Goal: Task Accomplishment & Management: Use online tool/utility

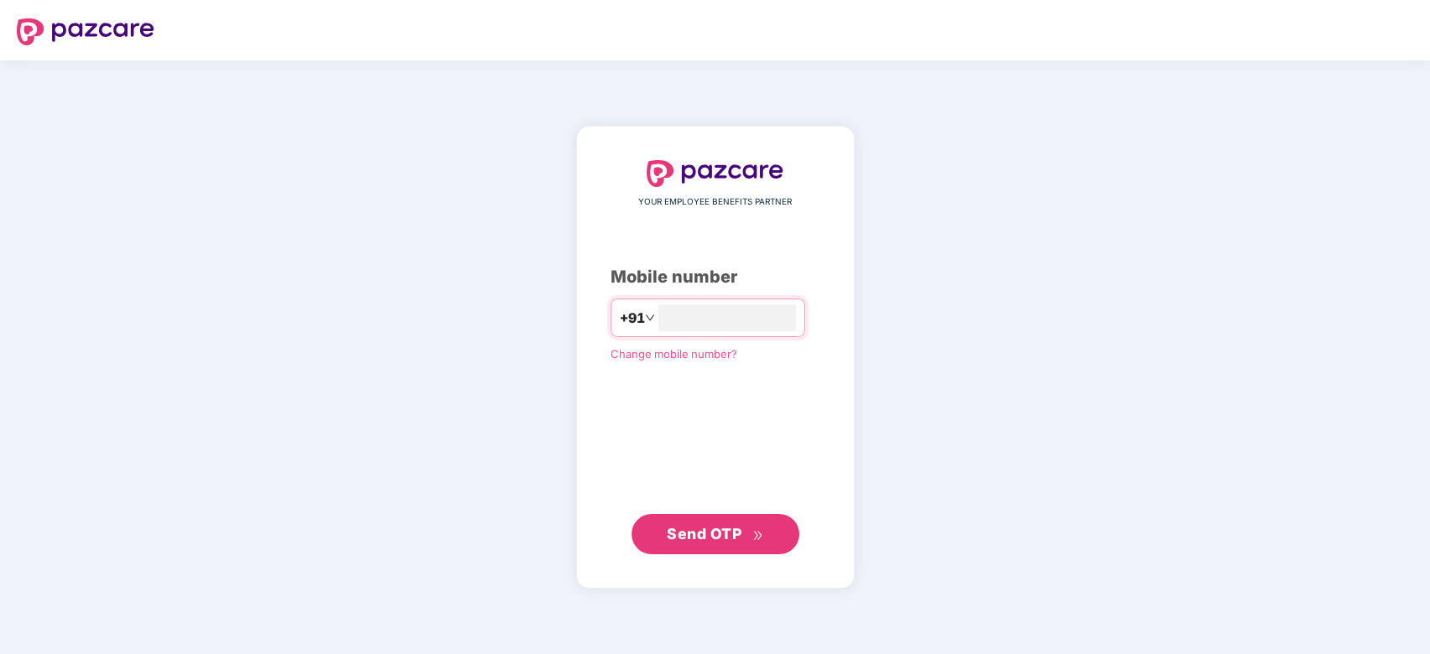
type input "**********"
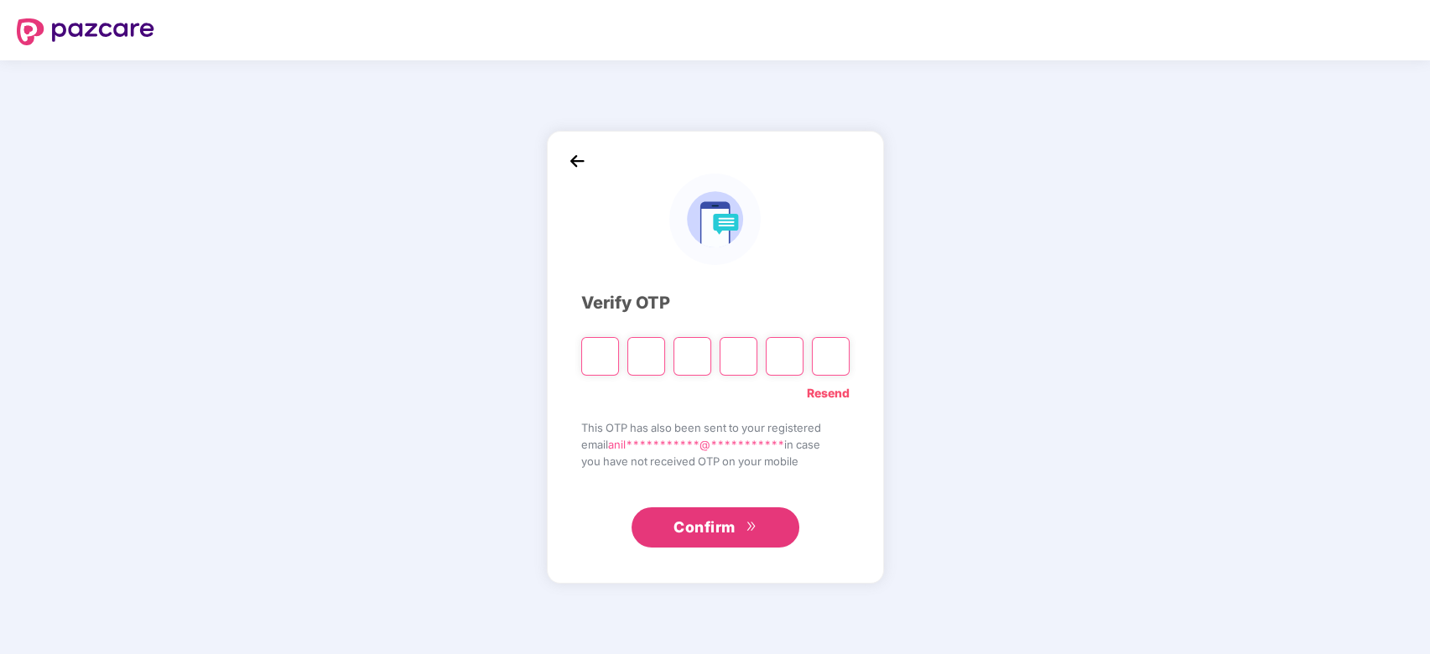
type input "*"
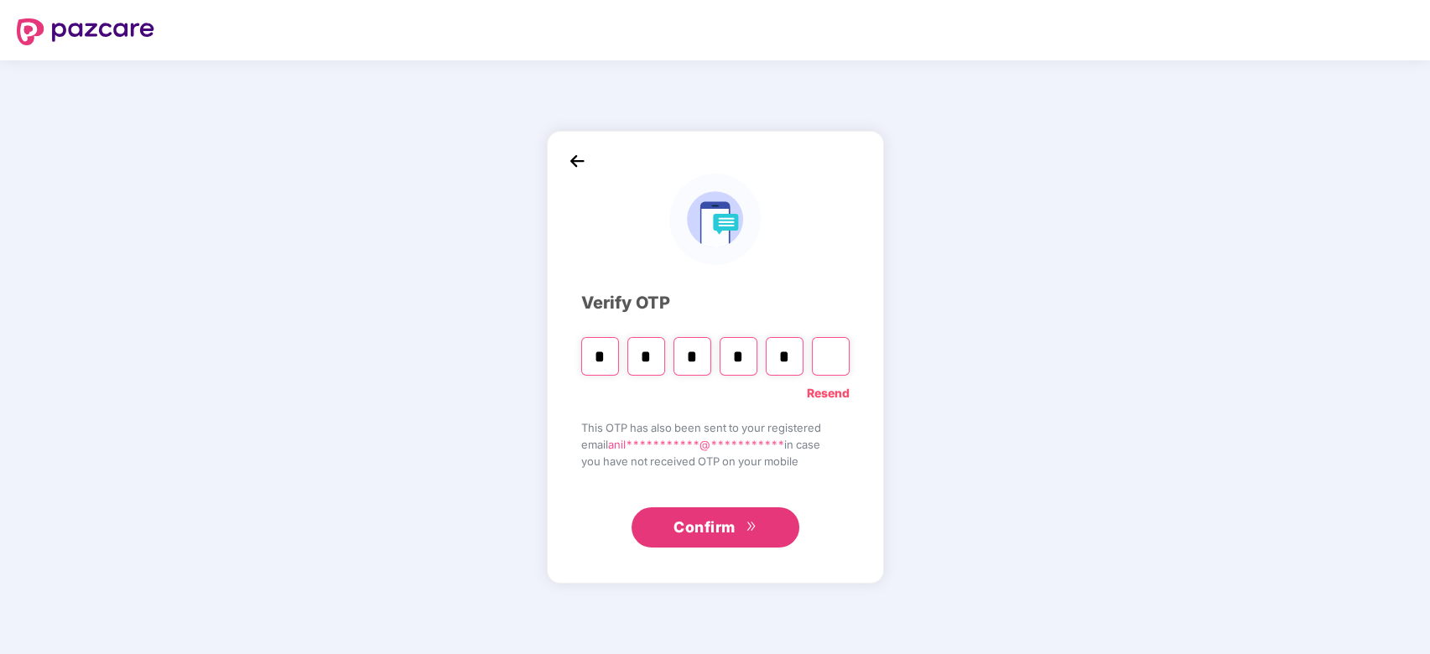
type input "*"
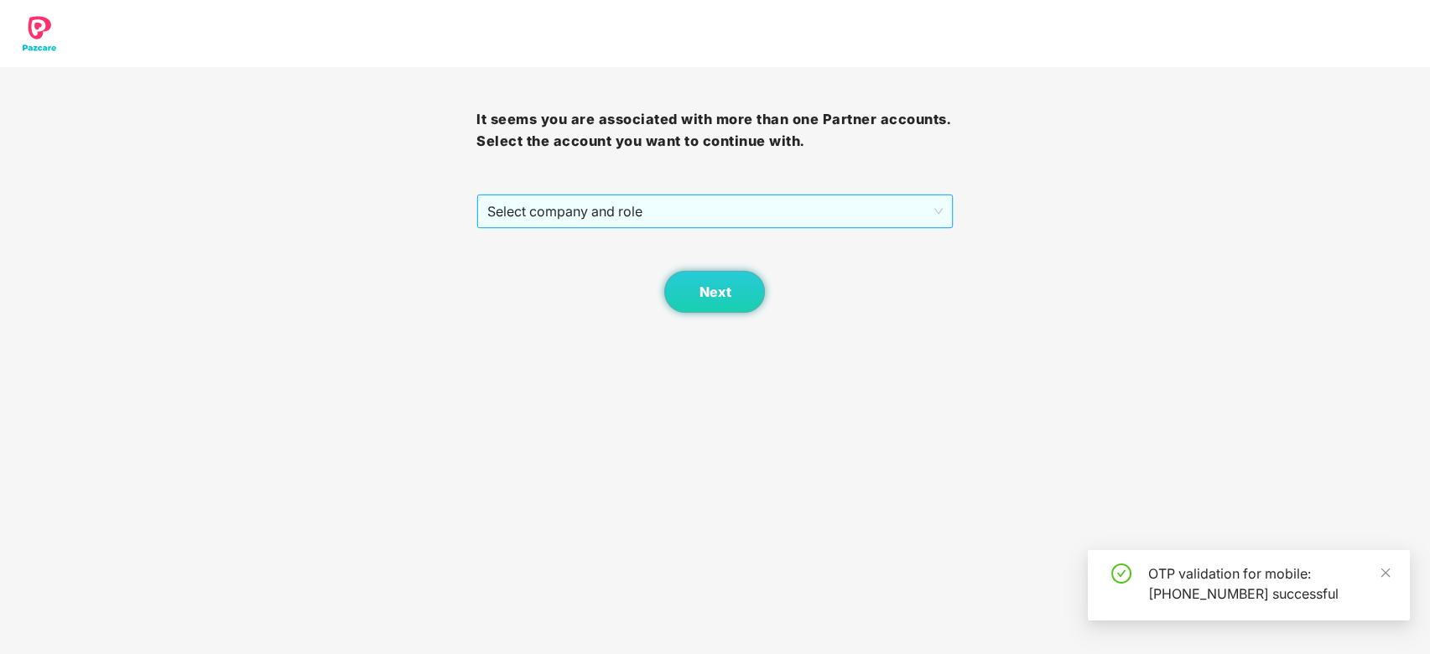
click at [577, 221] on span "Select company and role" at bounding box center [714, 211] width 455 height 32
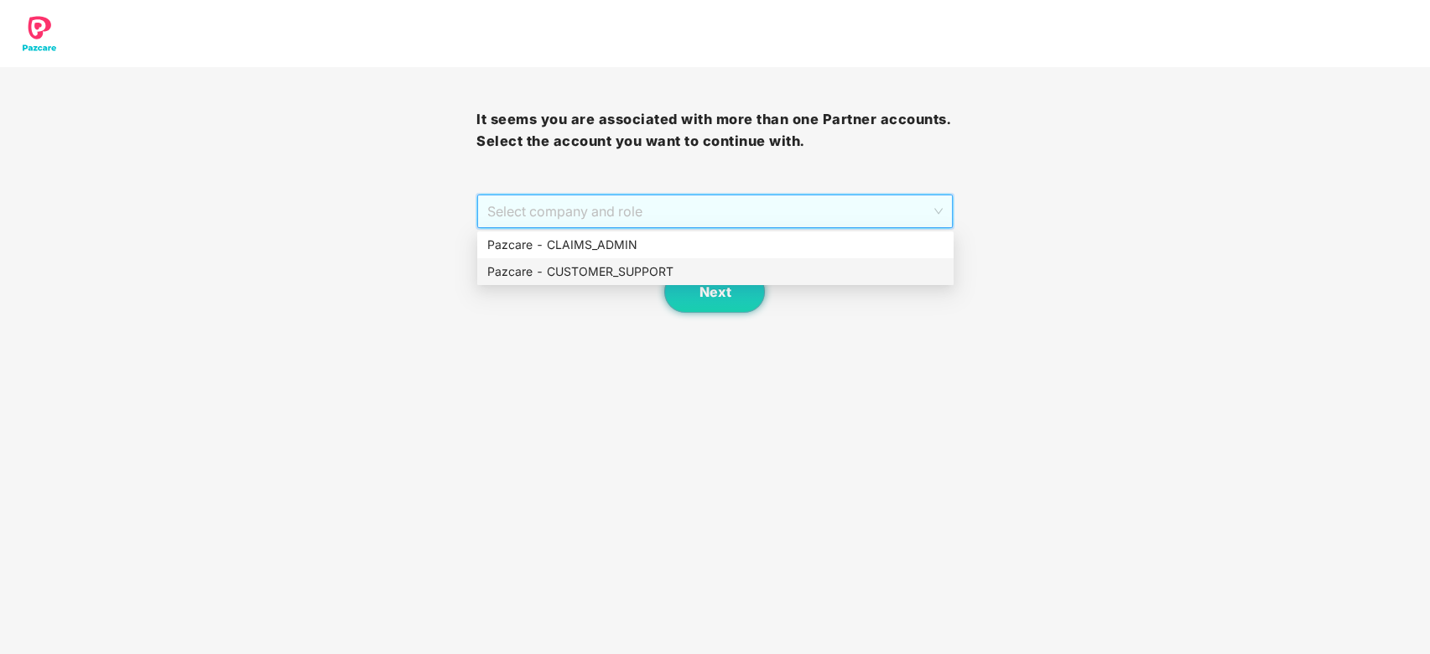
click at [617, 278] on div "Pazcare - CUSTOMER_SUPPORT" at bounding box center [715, 271] width 456 height 18
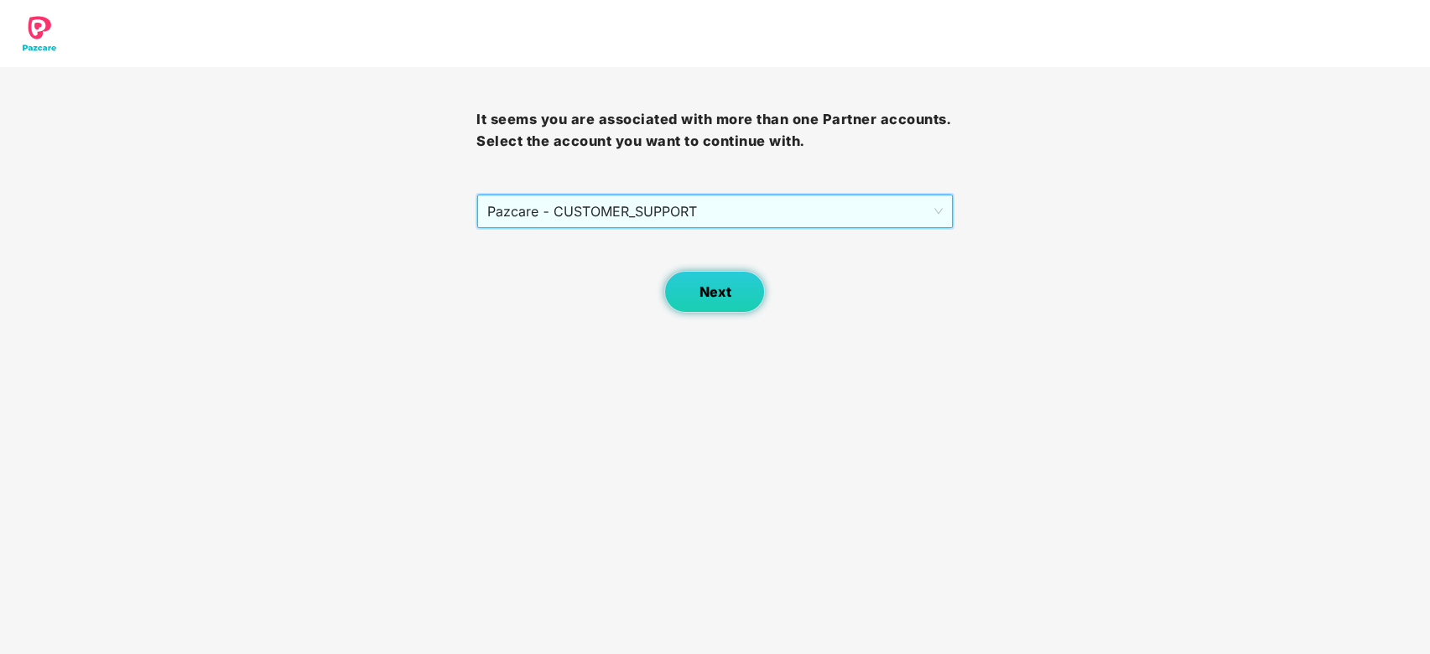
click at [725, 298] on span "Next" at bounding box center [715, 292] width 32 height 16
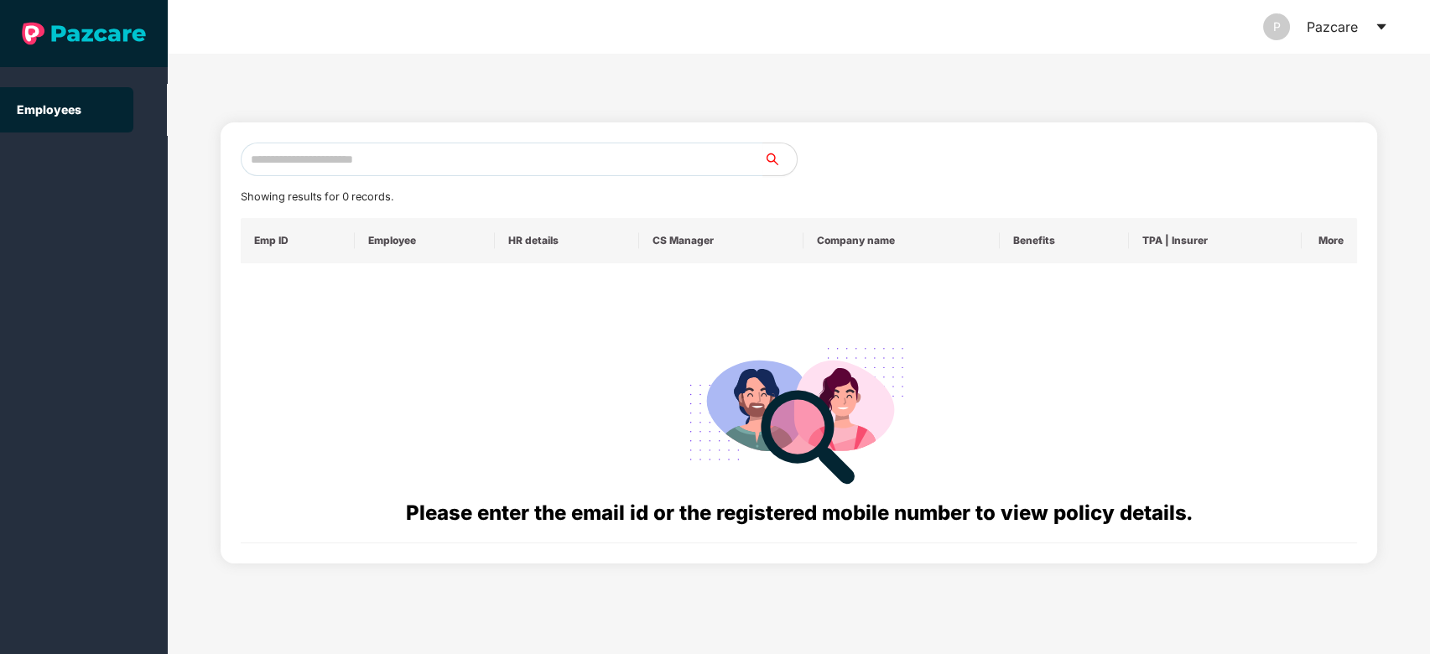
click at [1376, 27] on icon "caret-down" at bounding box center [1380, 26] width 13 height 13
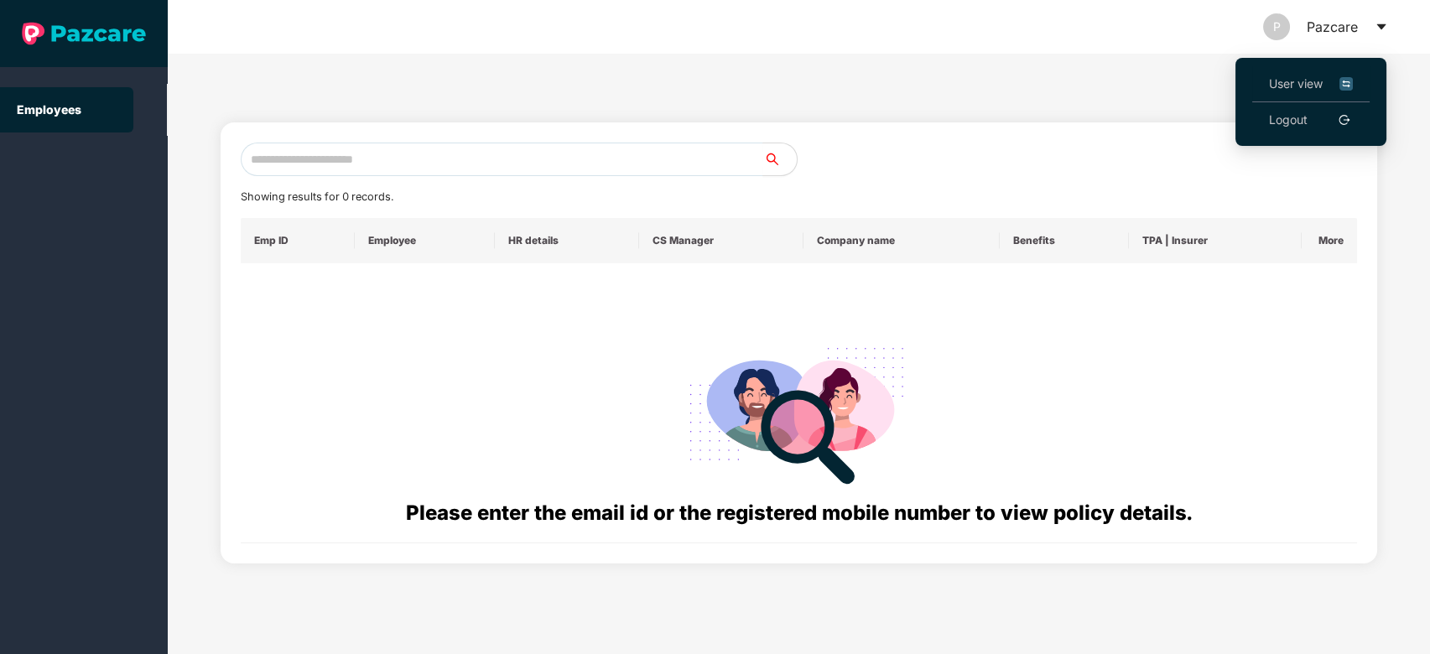
click at [1296, 76] on span "User view" at bounding box center [1311, 84] width 84 height 18
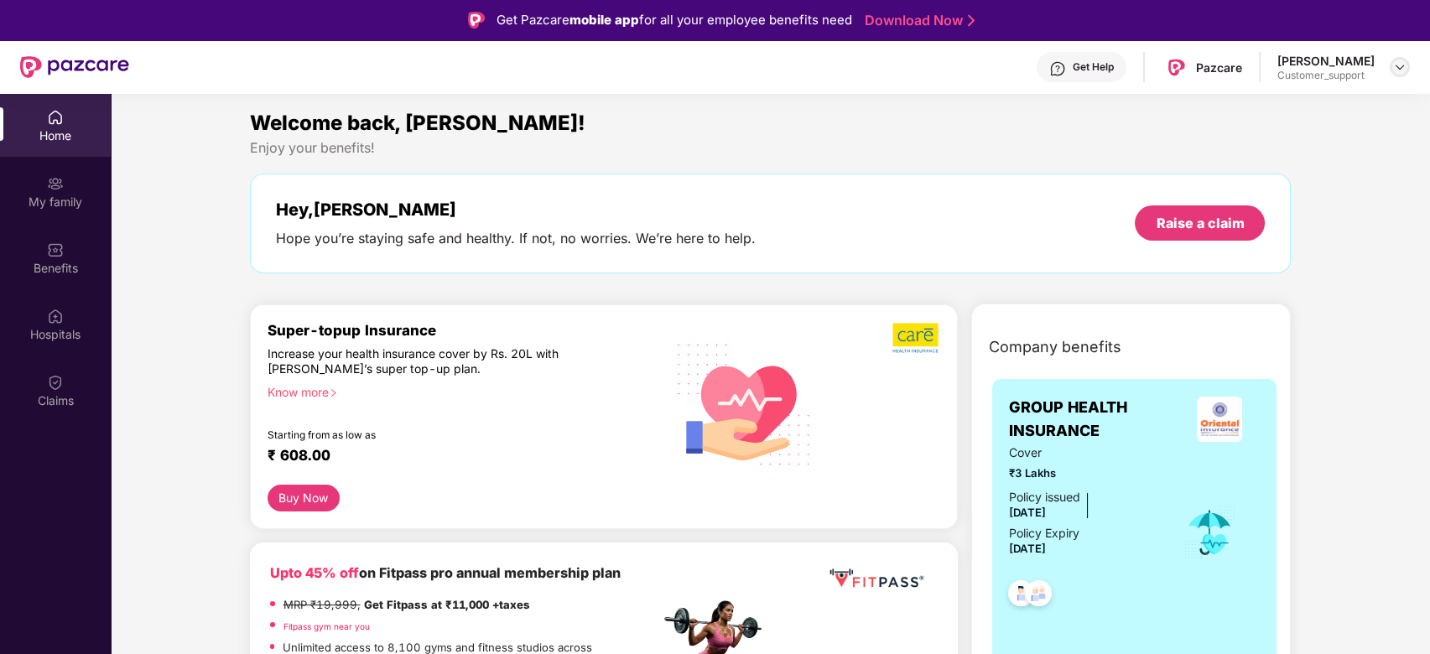
click at [1393, 67] on img at bounding box center [1399, 66] width 13 height 13
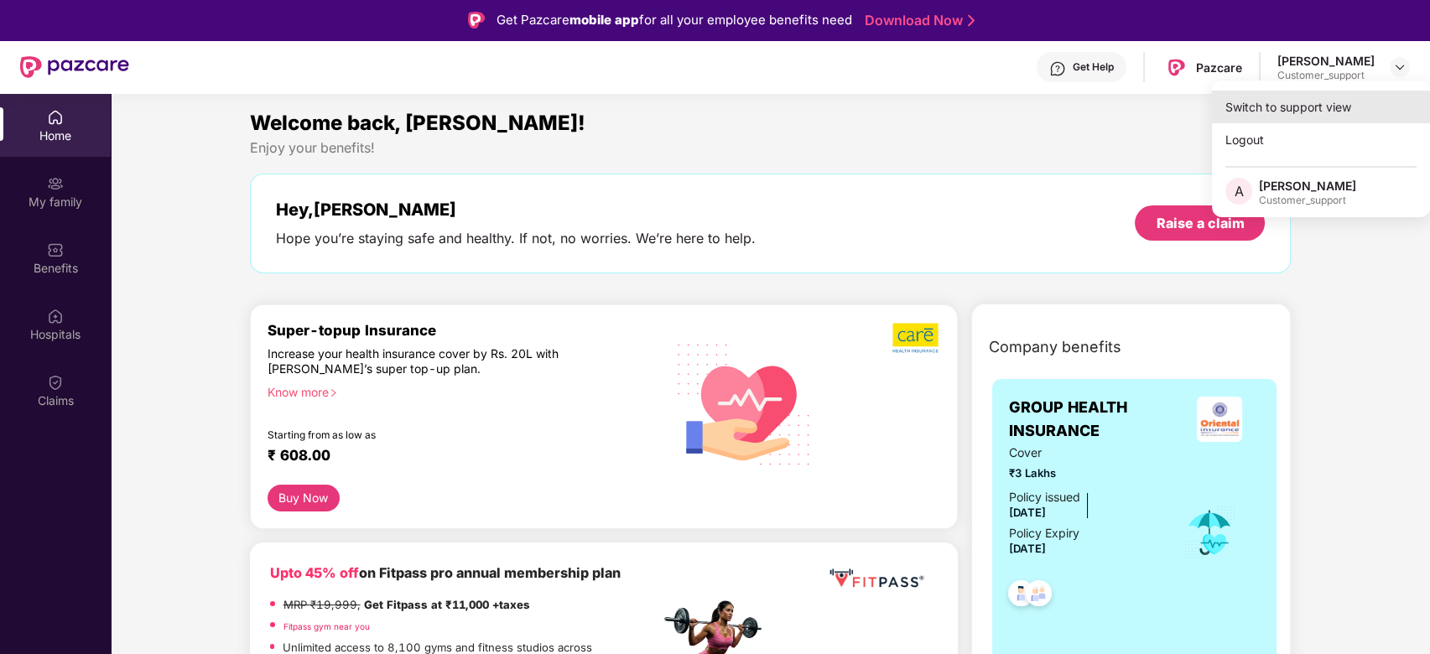
click at [1338, 96] on div "Switch to support view" at bounding box center [1321, 107] width 218 height 33
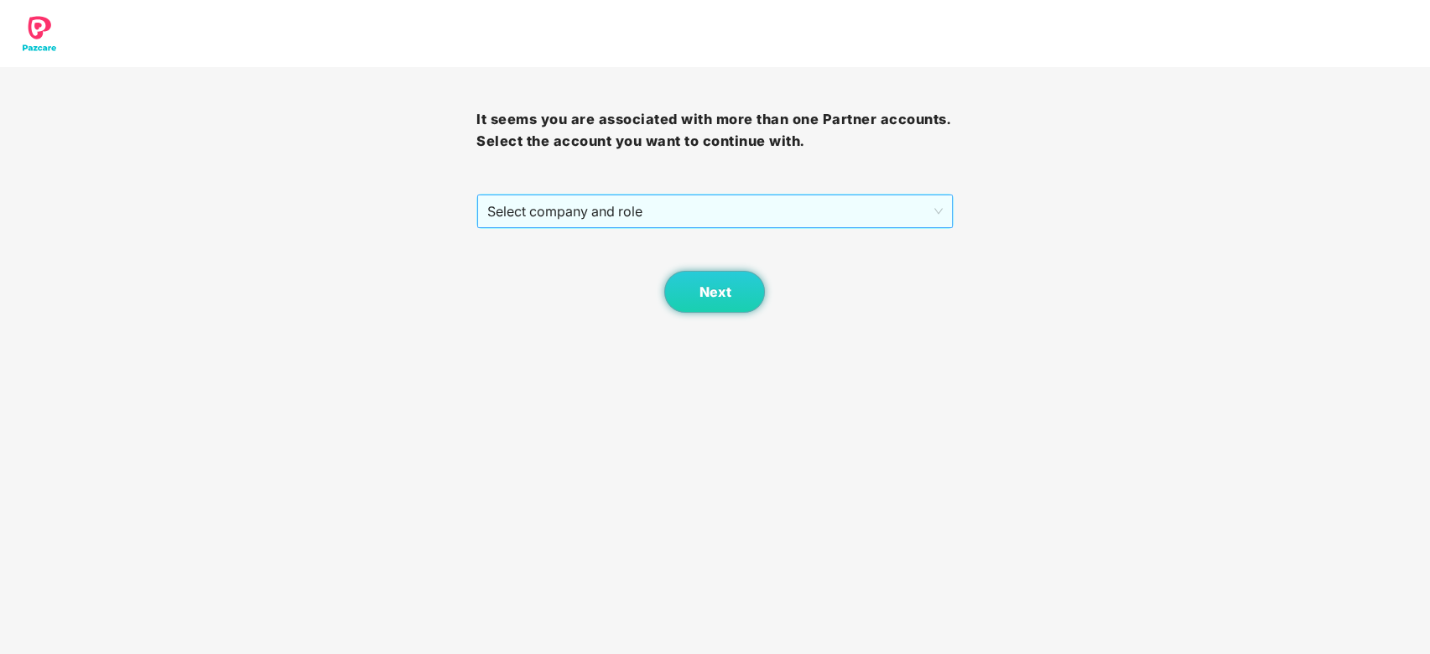
click at [801, 202] on span "Select company and role" at bounding box center [714, 211] width 455 height 32
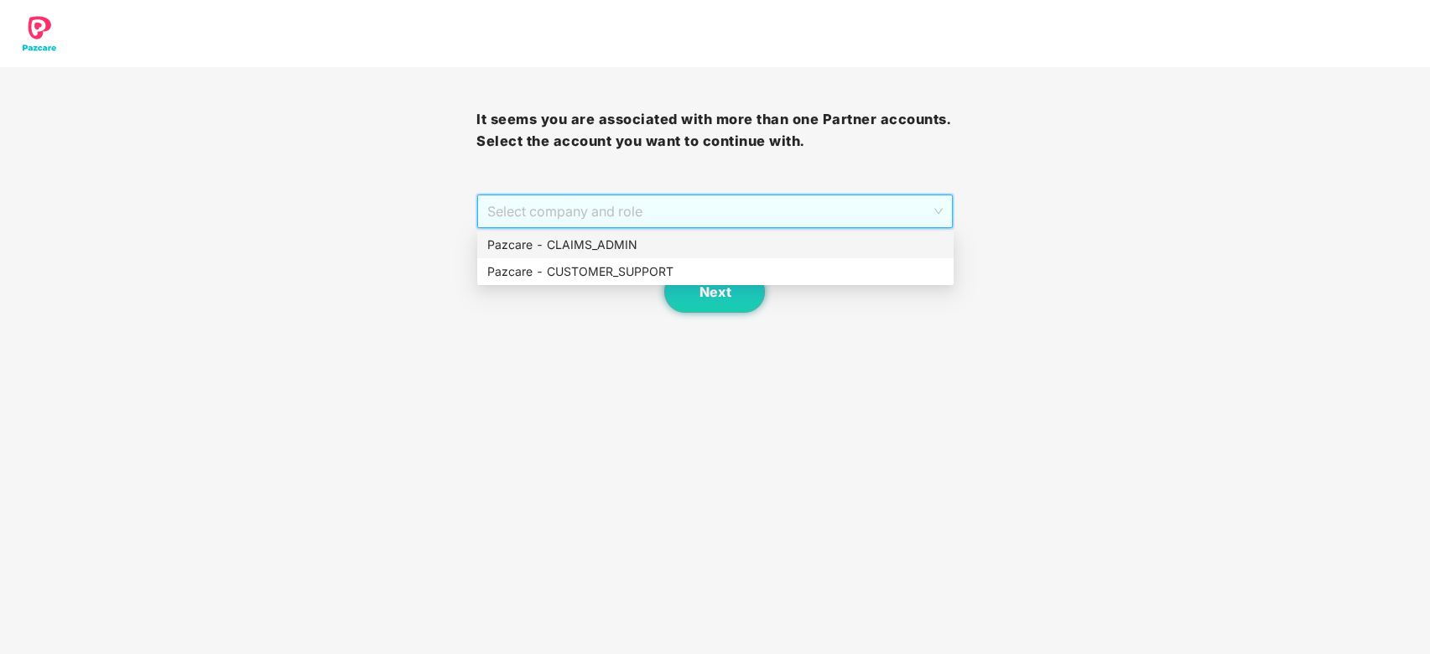
click at [707, 242] on div "Pazcare - CLAIMS_ADMIN" at bounding box center [715, 245] width 456 height 18
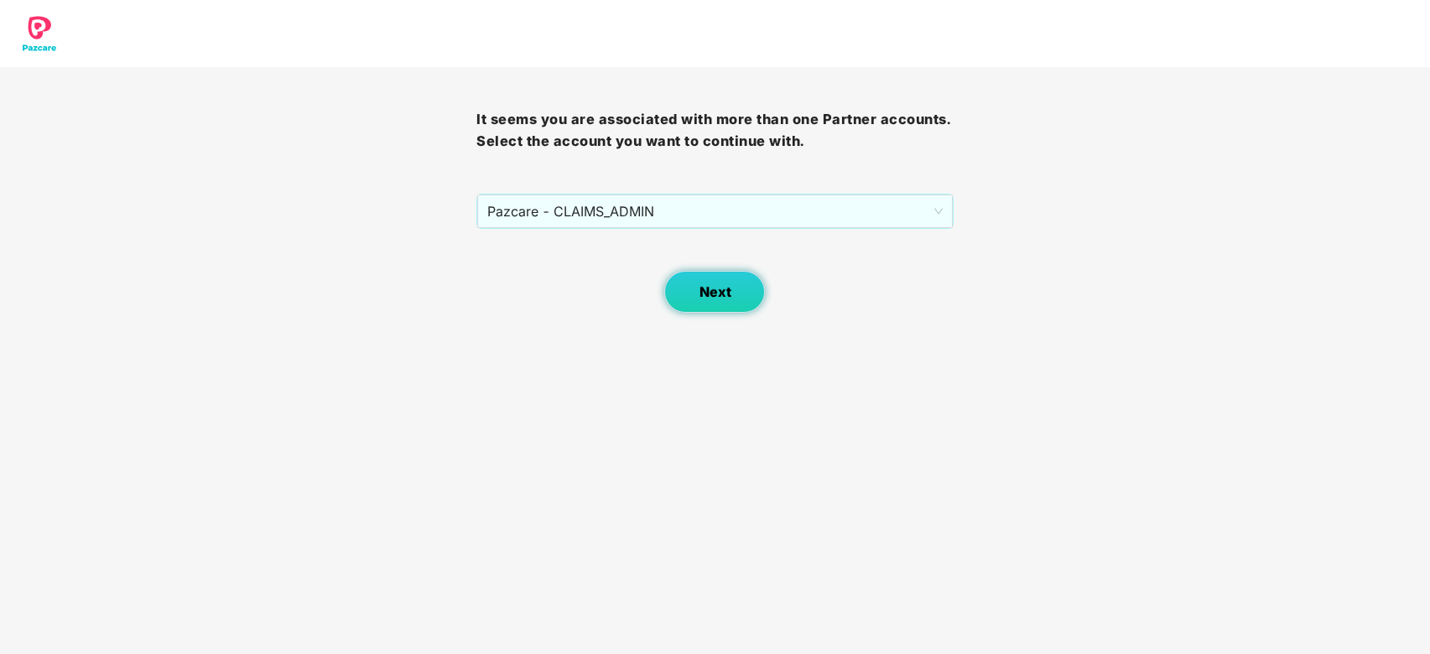
click at [704, 299] on span "Next" at bounding box center [715, 292] width 32 height 16
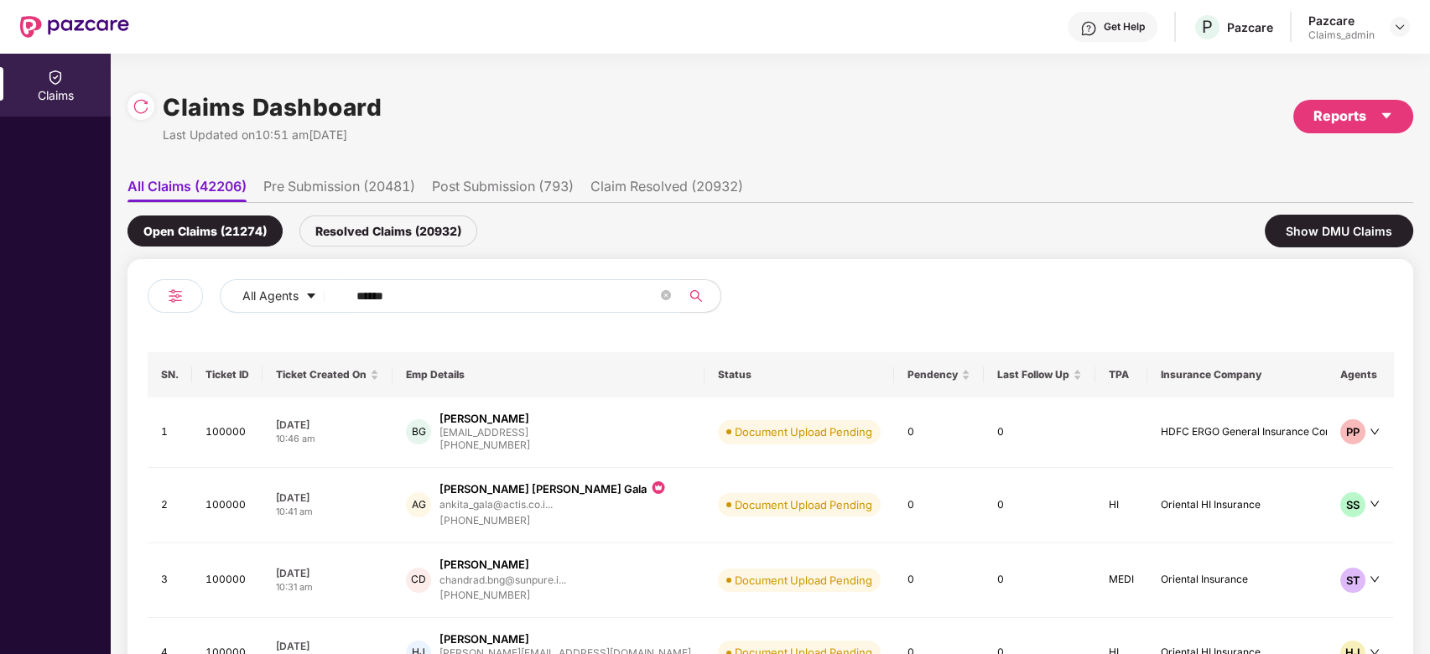
click at [524, 310] on span "******" at bounding box center [508, 296] width 344 height 34
paste input "text"
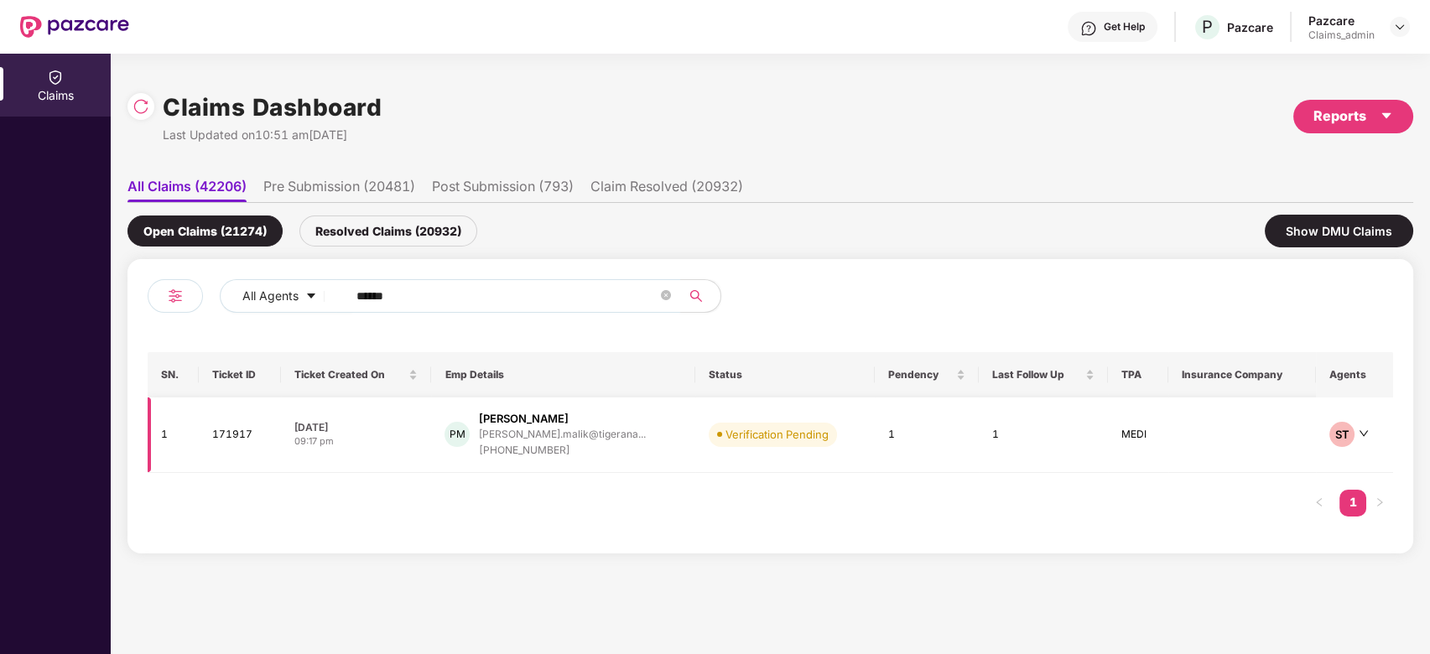
type input "******"
click at [589, 454] on div "+919933938676" at bounding box center [561, 451] width 167 height 16
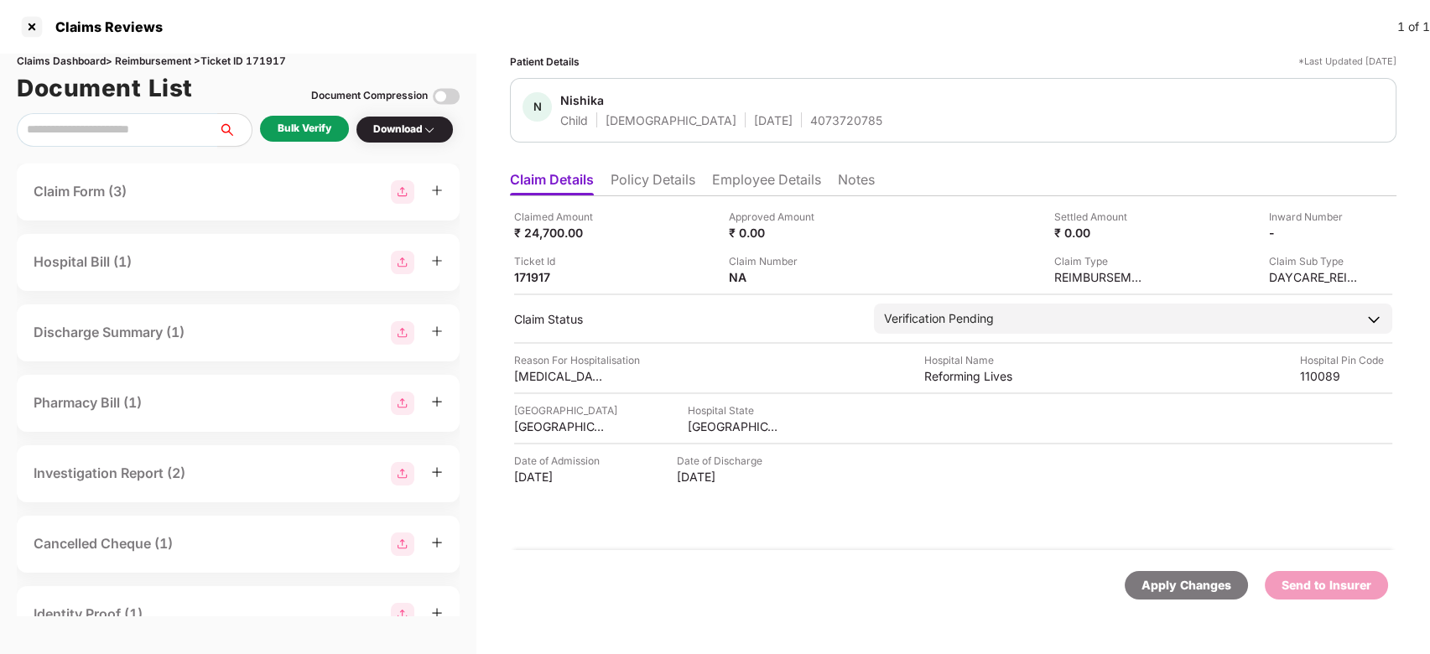
click at [329, 131] on div "Bulk Verify" at bounding box center [305, 129] width 54 height 16
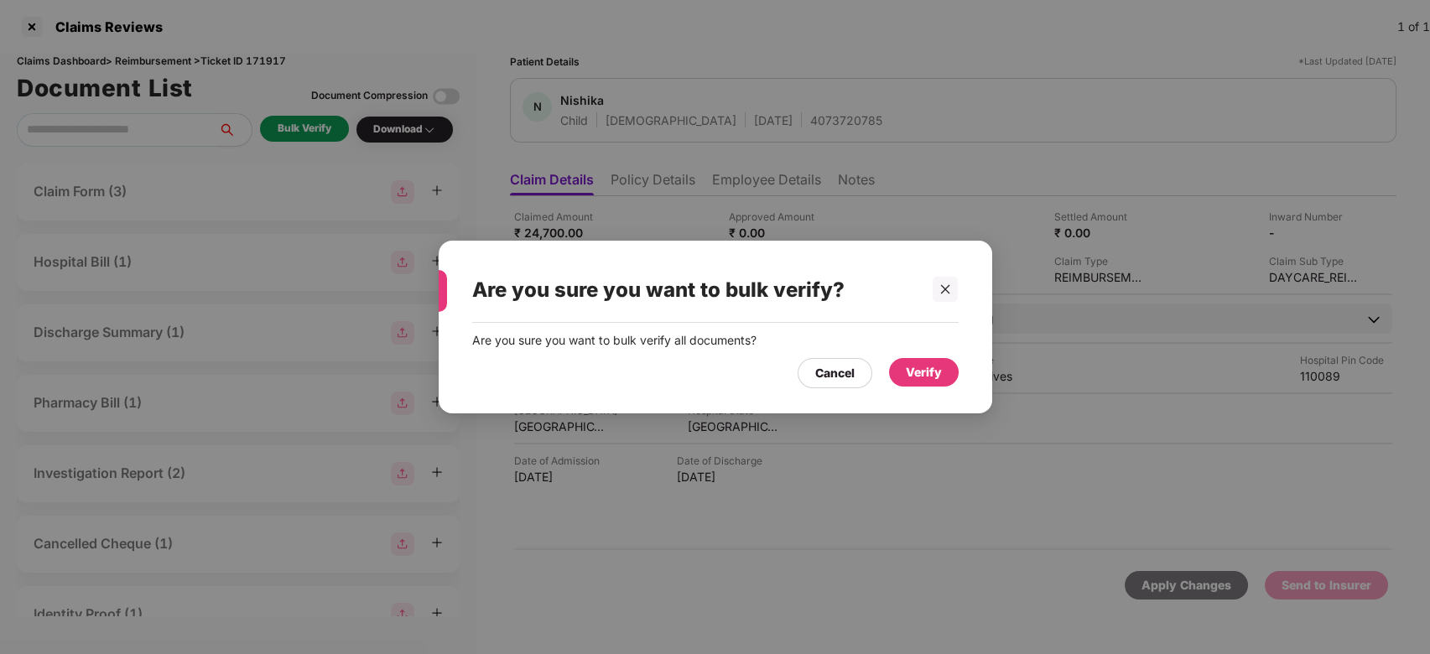
click at [926, 384] on div "Verify" at bounding box center [924, 372] width 70 height 29
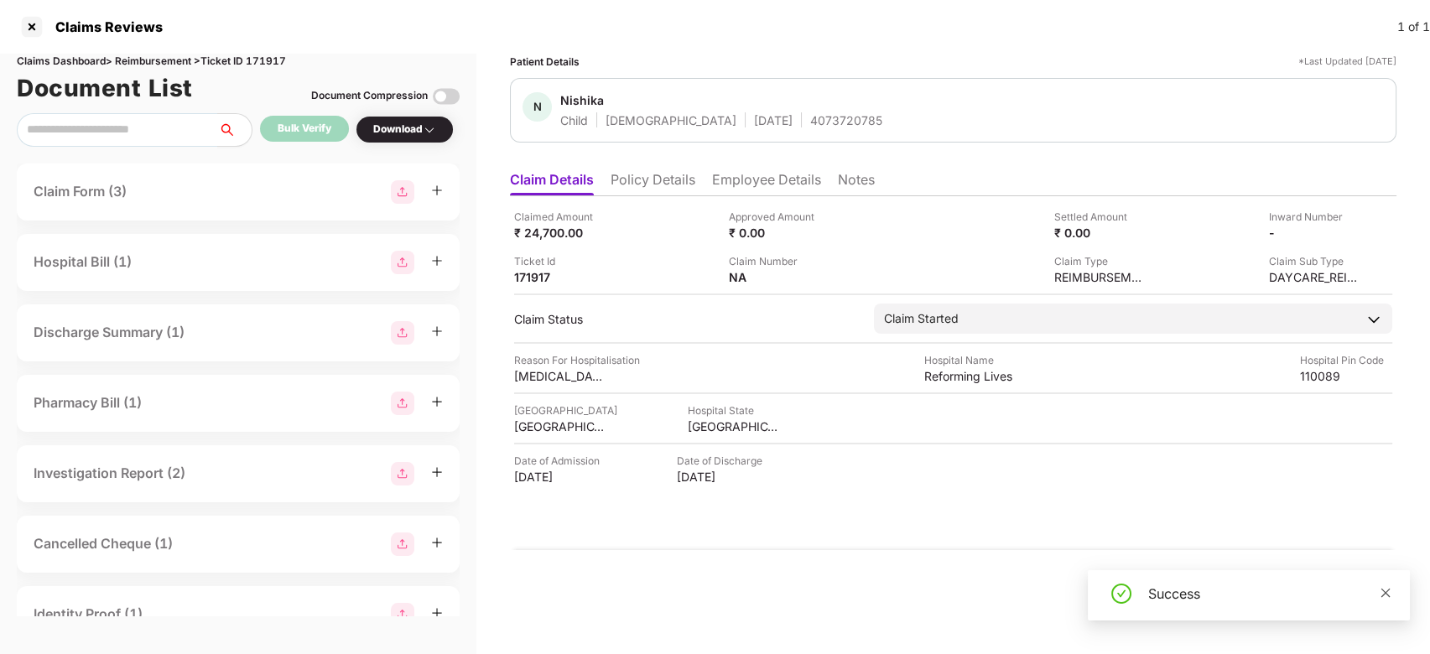
click at [1387, 594] on icon "close" at bounding box center [1385, 592] width 9 height 9
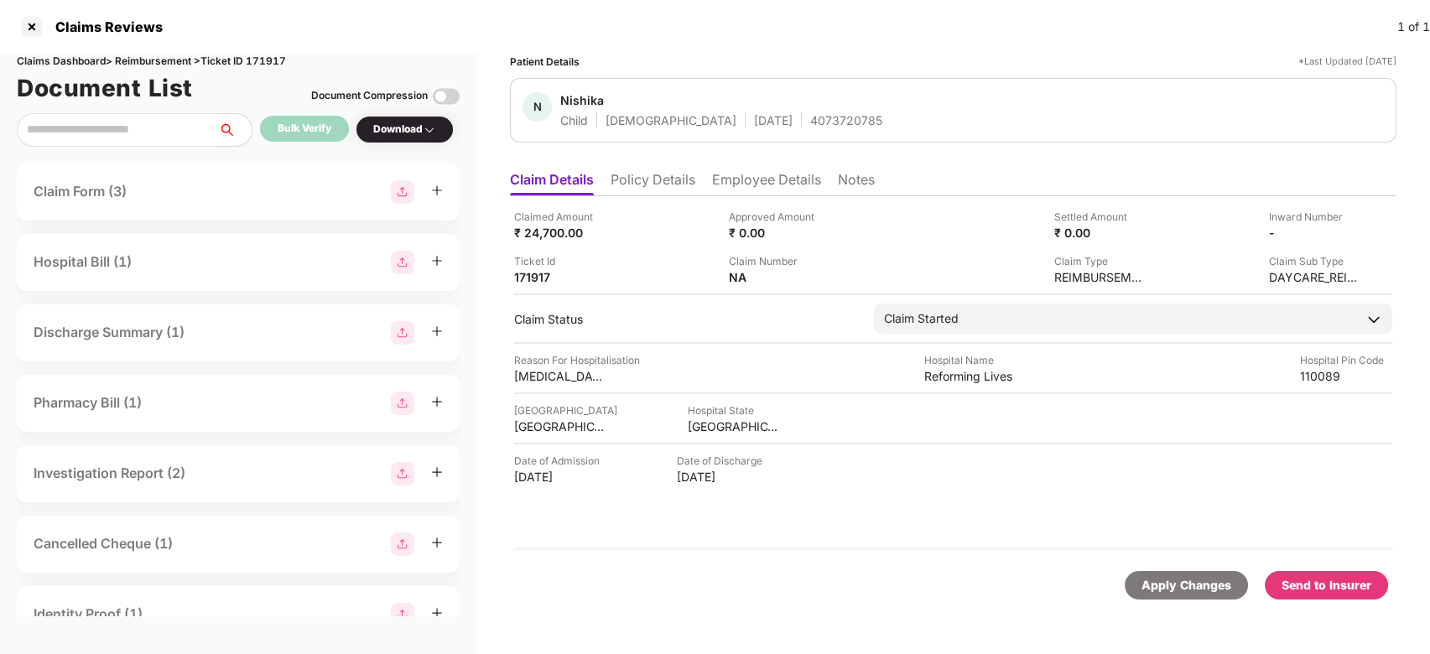
click at [1344, 588] on div "Send to Insurer" at bounding box center [1326, 585] width 90 height 18
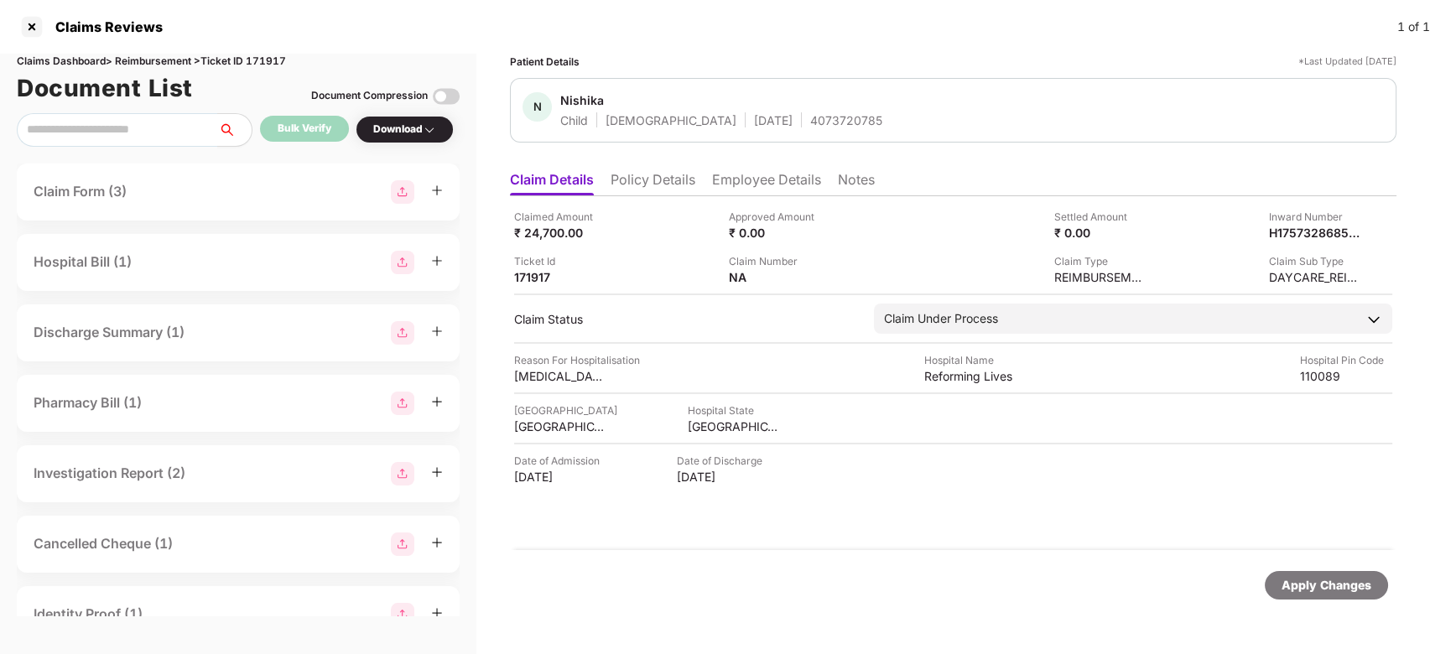
click at [778, 184] on li "Employee Details" at bounding box center [766, 183] width 109 height 24
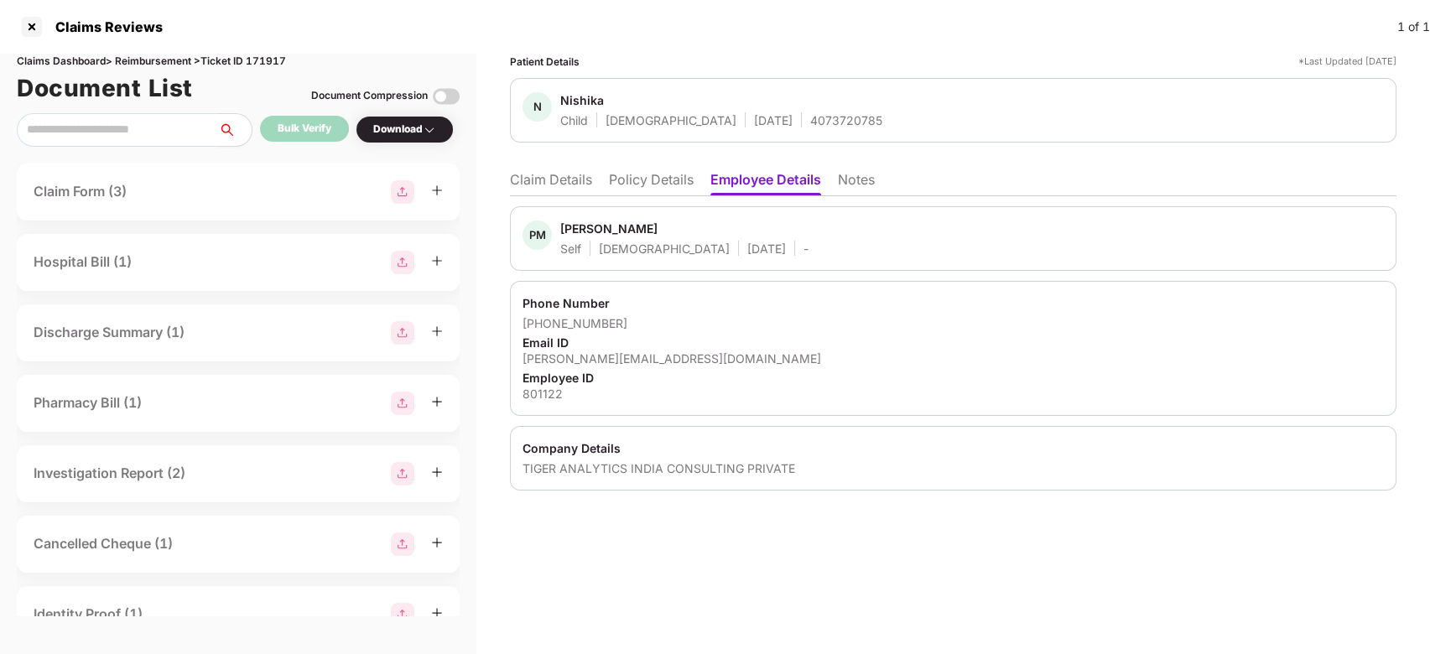
click at [571, 229] on div "Parveen Malik" at bounding box center [608, 229] width 97 height 16
copy div "Parveen"
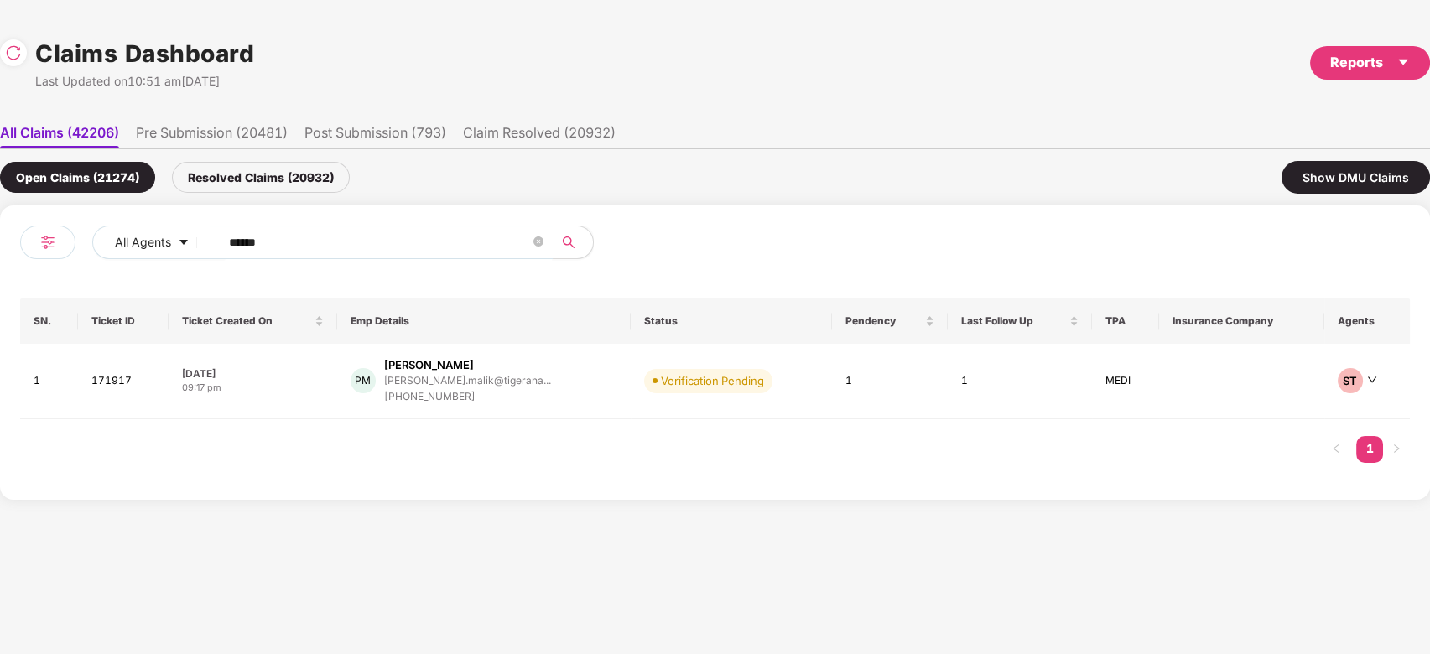
click at [316, 241] on input "******" at bounding box center [379, 242] width 301 height 25
paste input "text"
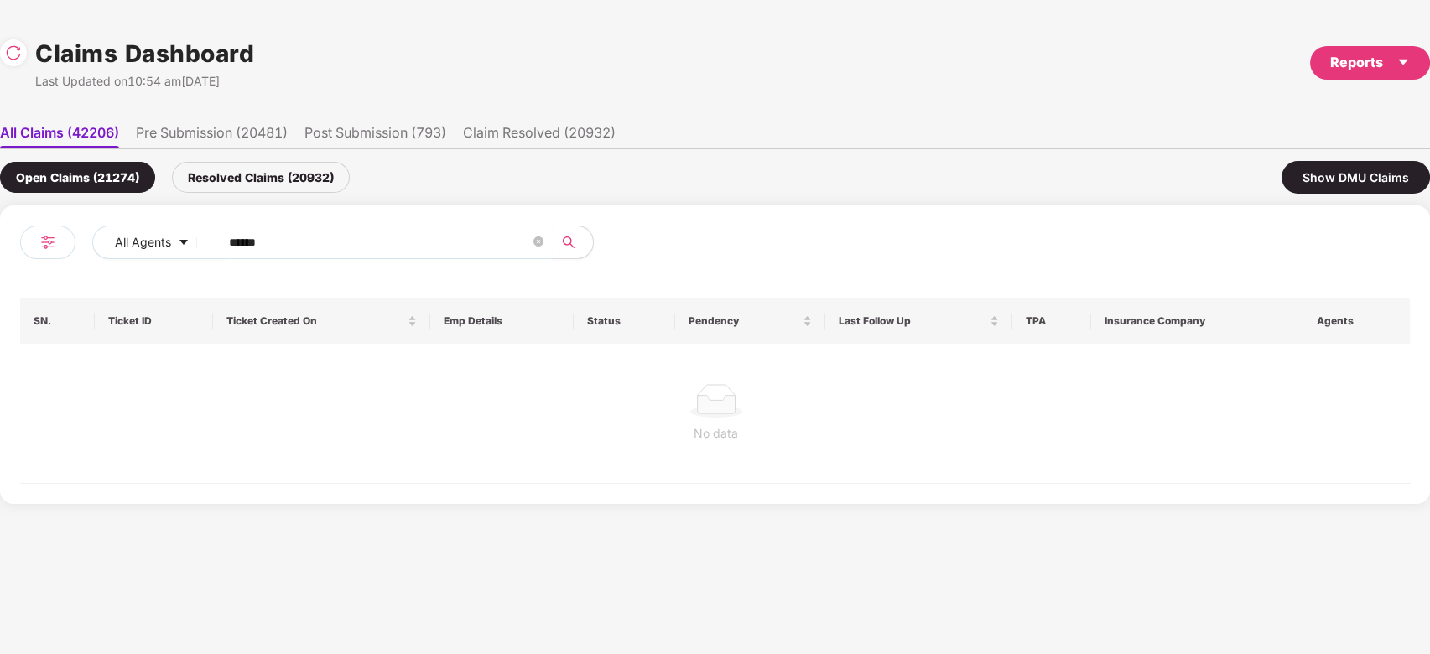
click at [275, 192] on div "Open Claims (21274) Resolved Claims (20932) Show DMU Claims" at bounding box center [715, 177] width 1430 height 56
click at [277, 191] on div "Resolved Claims (20932)" at bounding box center [261, 177] width 178 height 31
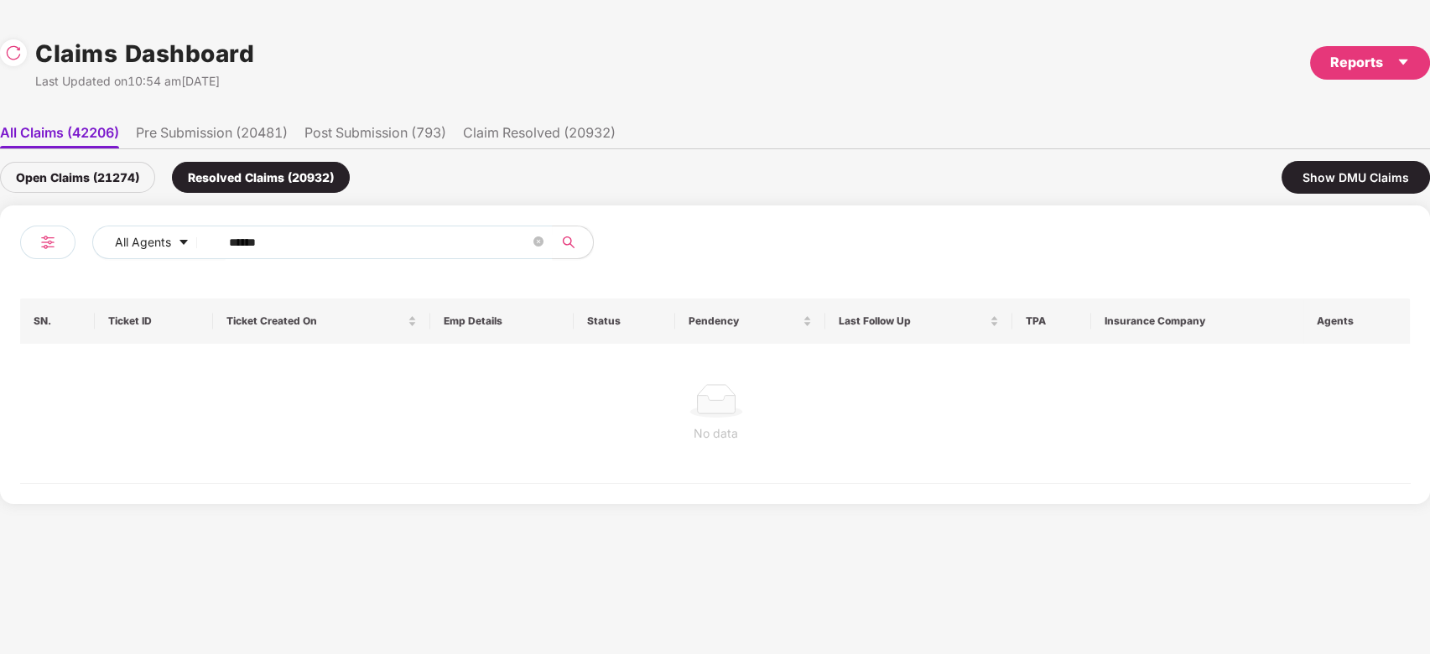
click at [122, 195] on div "Open Claims (21274) Resolved Claims (20932) Show DMU Claims" at bounding box center [715, 177] width 1430 height 56
click at [119, 179] on div "Open Claims (21274)" at bounding box center [77, 177] width 155 height 31
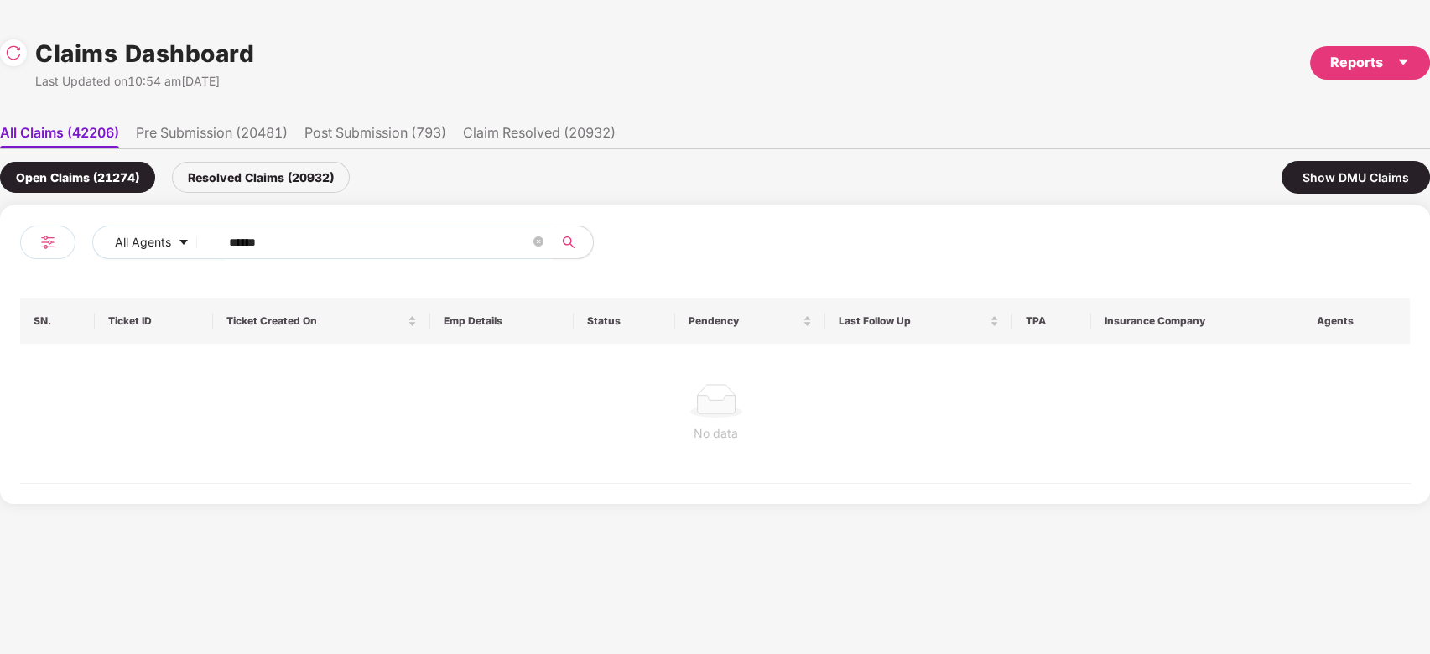
click at [413, 257] on span "******" at bounding box center [381, 243] width 344 height 34
paste input "text"
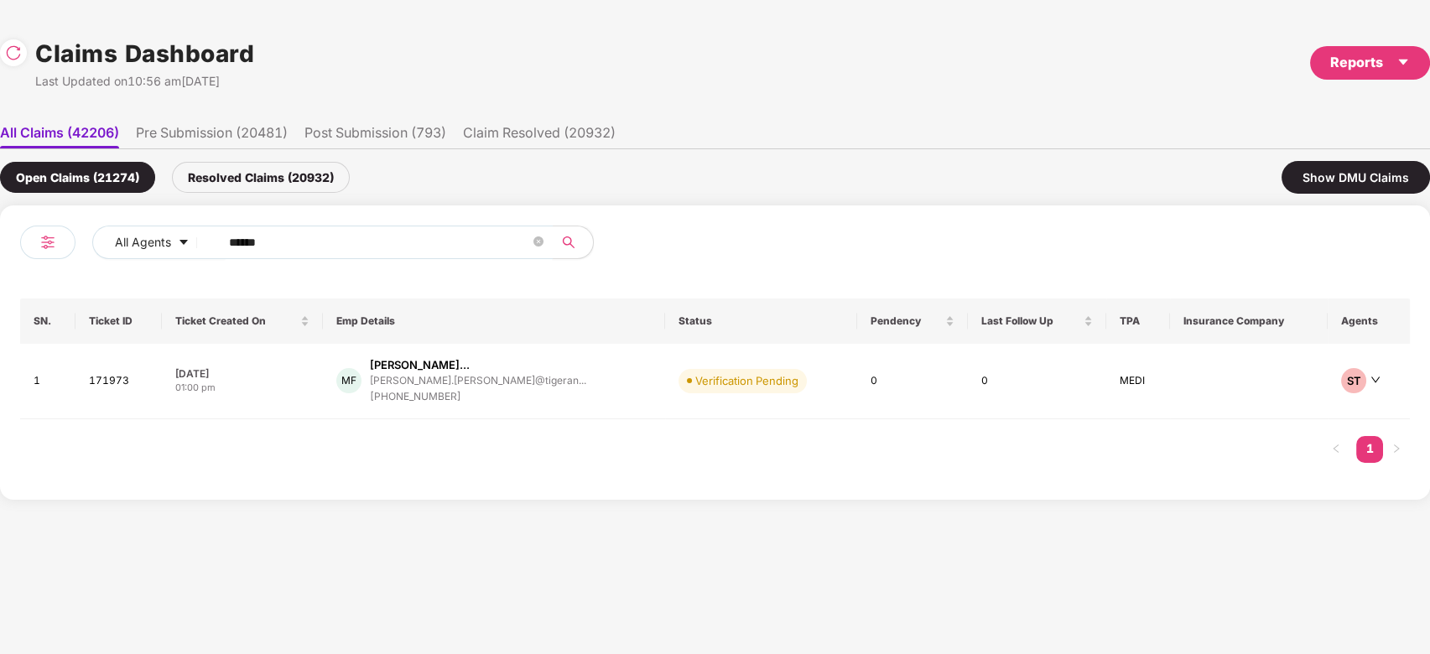
type input "******"
click at [665, 398] on td "Verification Pending" at bounding box center [761, 381] width 192 height 75
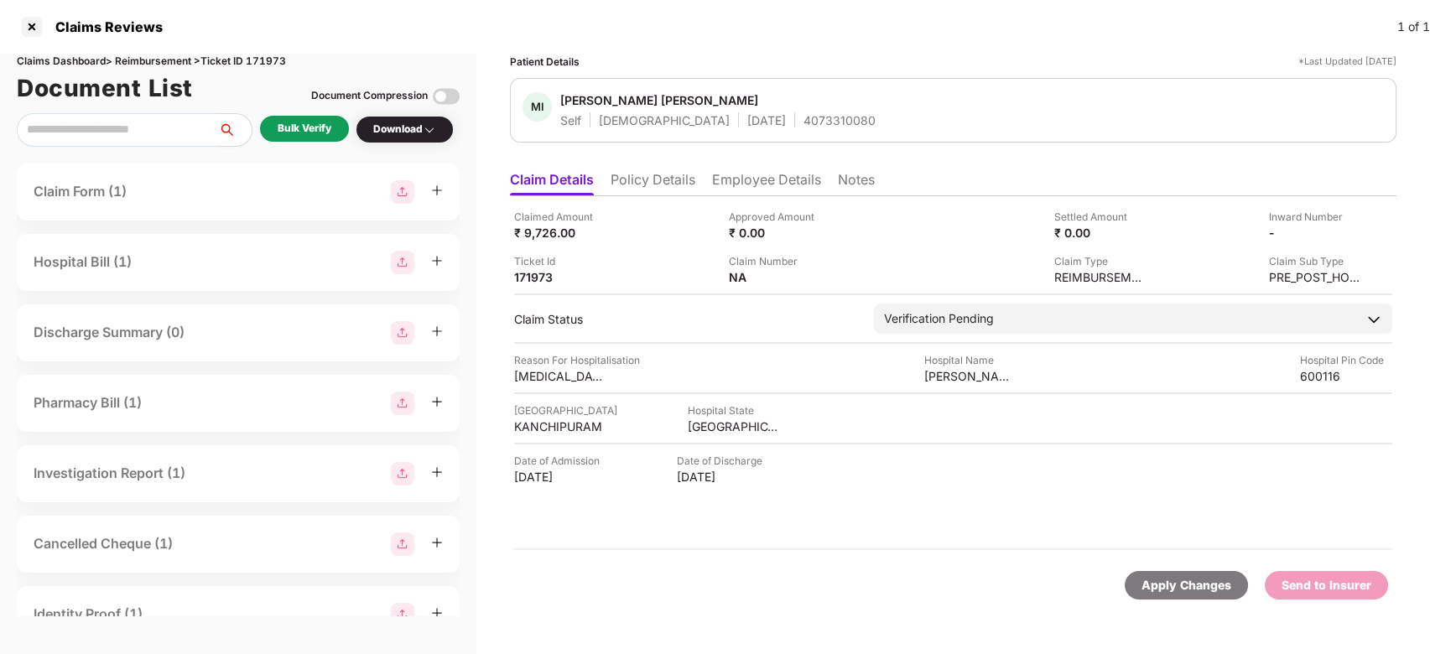
click at [315, 131] on div "Bulk Verify" at bounding box center [305, 129] width 54 height 16
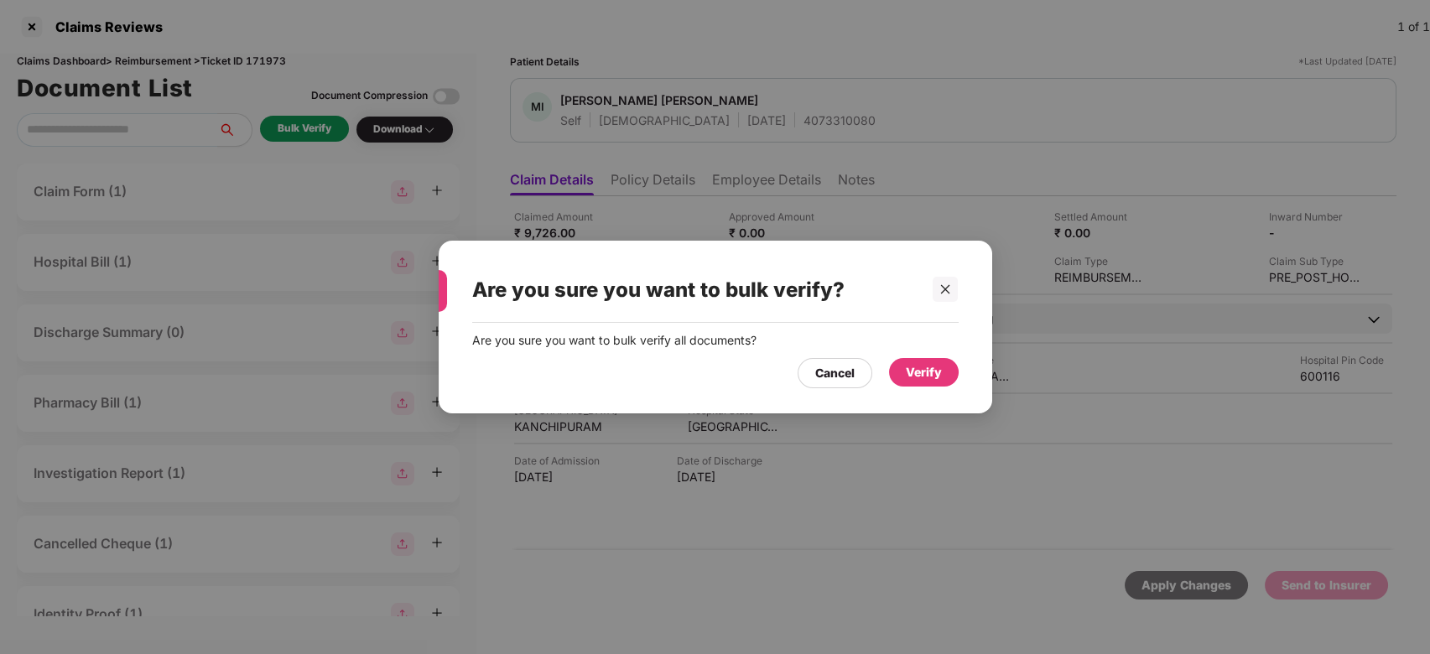
click at [929, 375] on div "Verify" at bounding box center [924, 372] width 36 height 18
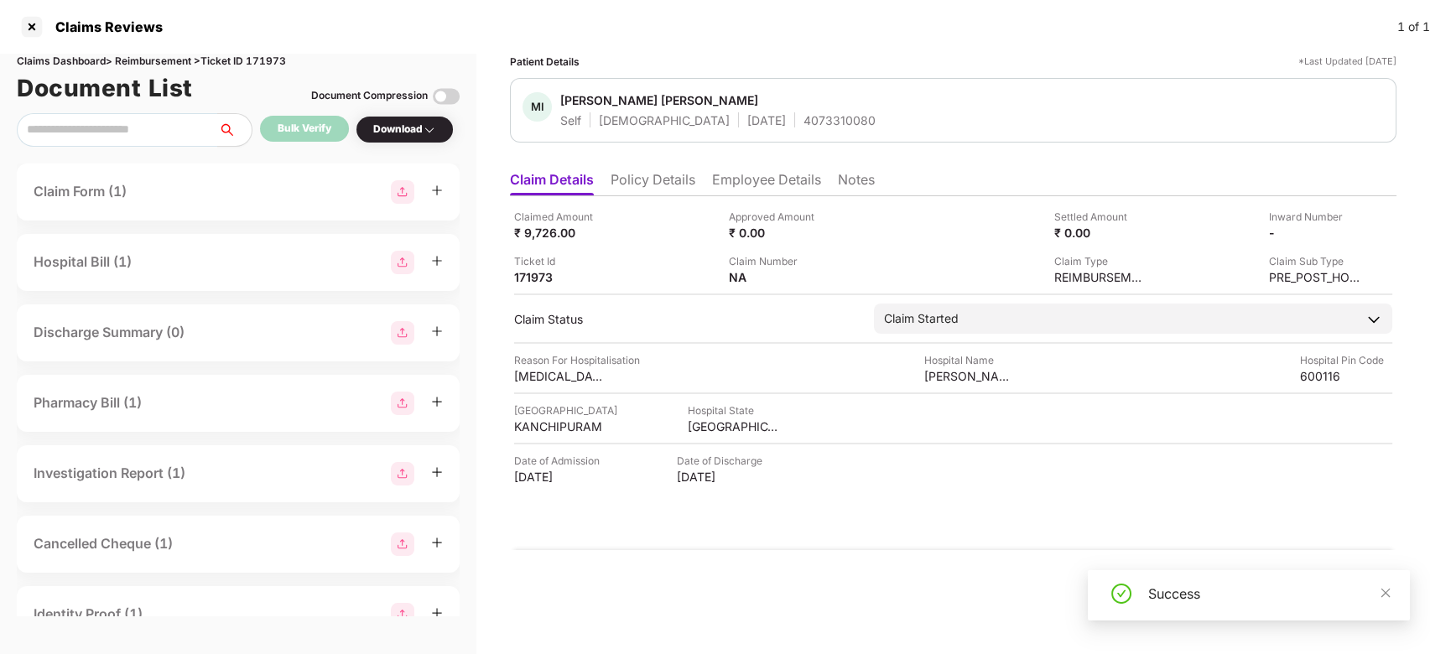
click at [1389, 602] on div "Success" at bounding box center [1249, 595] width 322 height 50
click at [1385, 599] on span at bounding box center [1385, 592] width 12 height 14
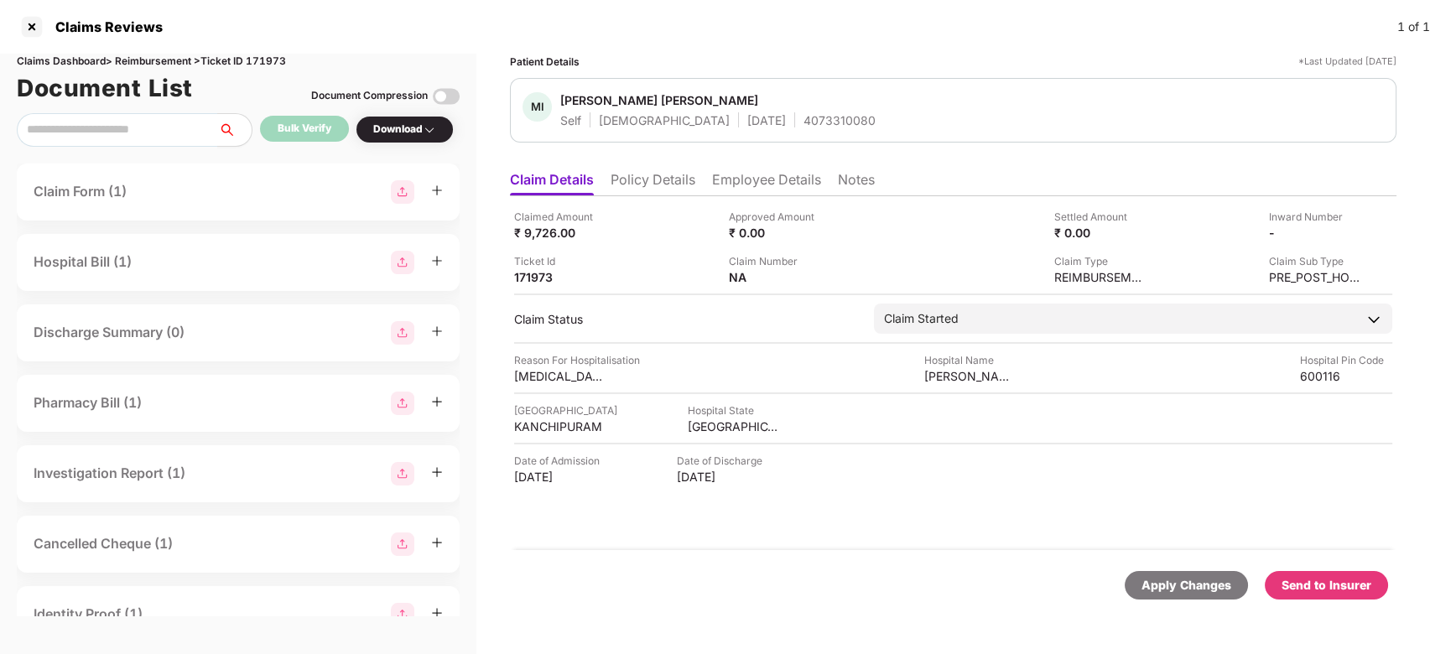
click at [1353, 594] on div "Send to Insurer" at bounding box center [1326, 585] width 90 height 18
click at [738, 171] on li "Employee Details" at bounding box center [766, 183] width 109 height 24
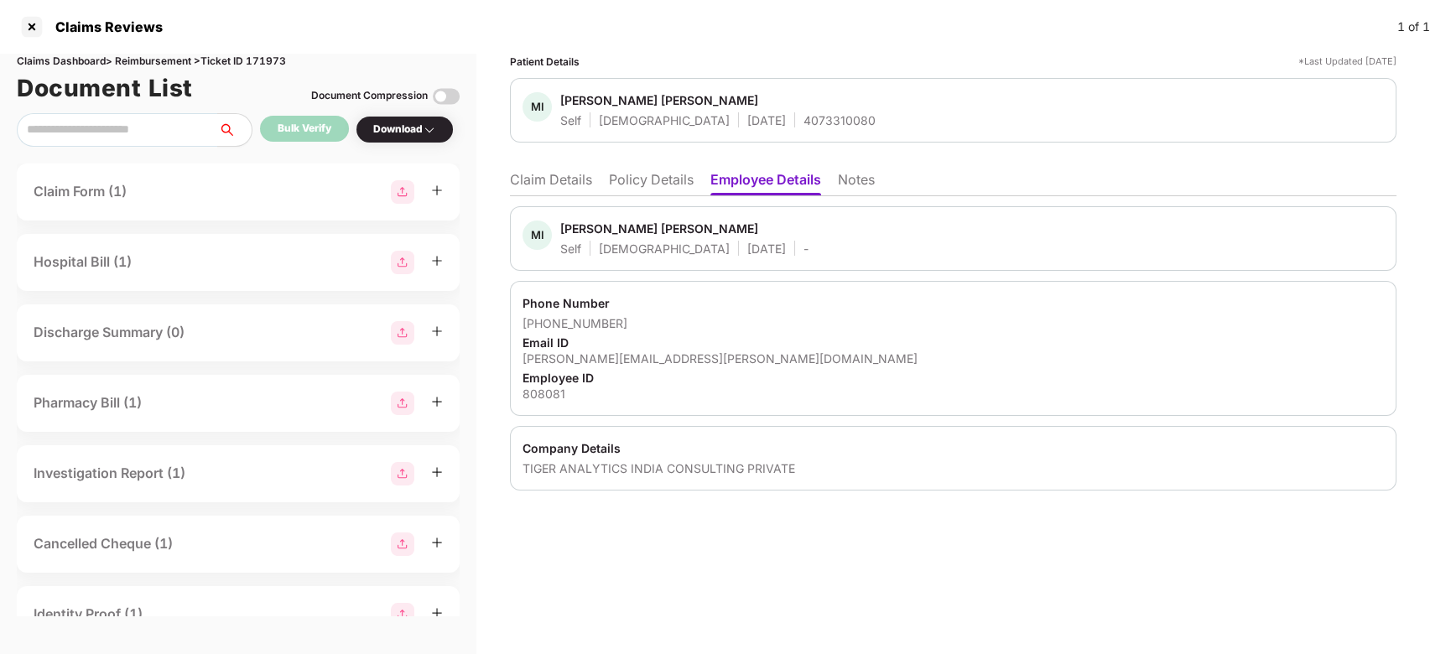
click at [579, 229] on div "Mohamed Idris Umar Farook" at bounding box center [659, 229] width 198 height 16
copy div "Mohamed Idris"
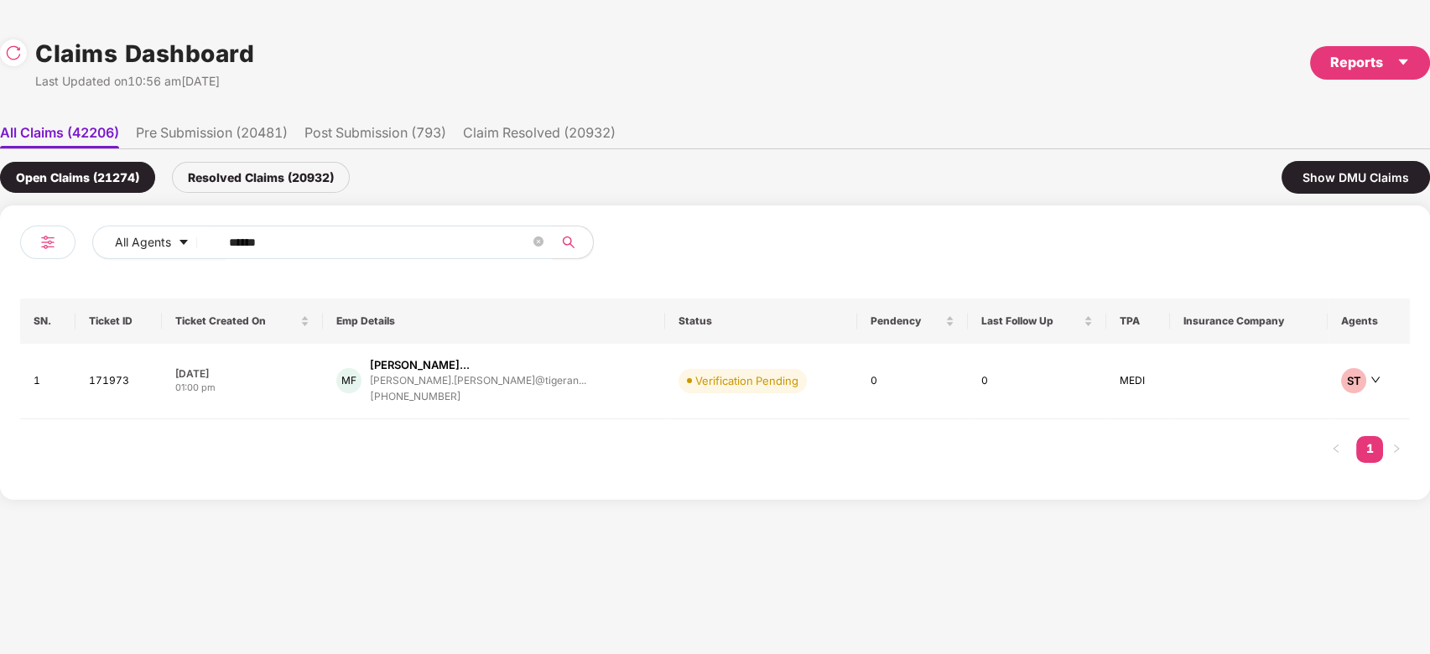
click at [411, 240] on input "******" at bounding box center [379, 242] width 301 height 25
paste input "text"
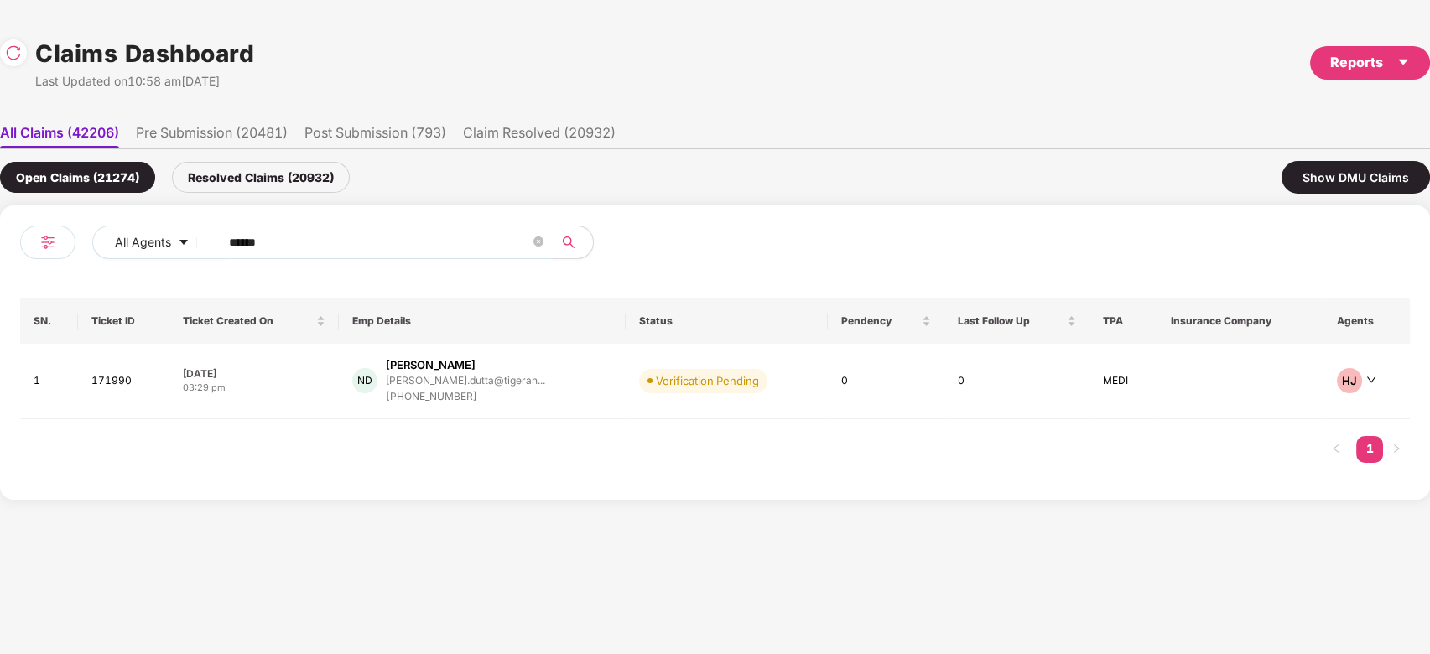
type input "******"
click at [516, 400] on div "ND Nilanjan Dutta nilanjan.dutta@tigeran... +918013407716" at bounding box center [481, 381] width 259 height 48
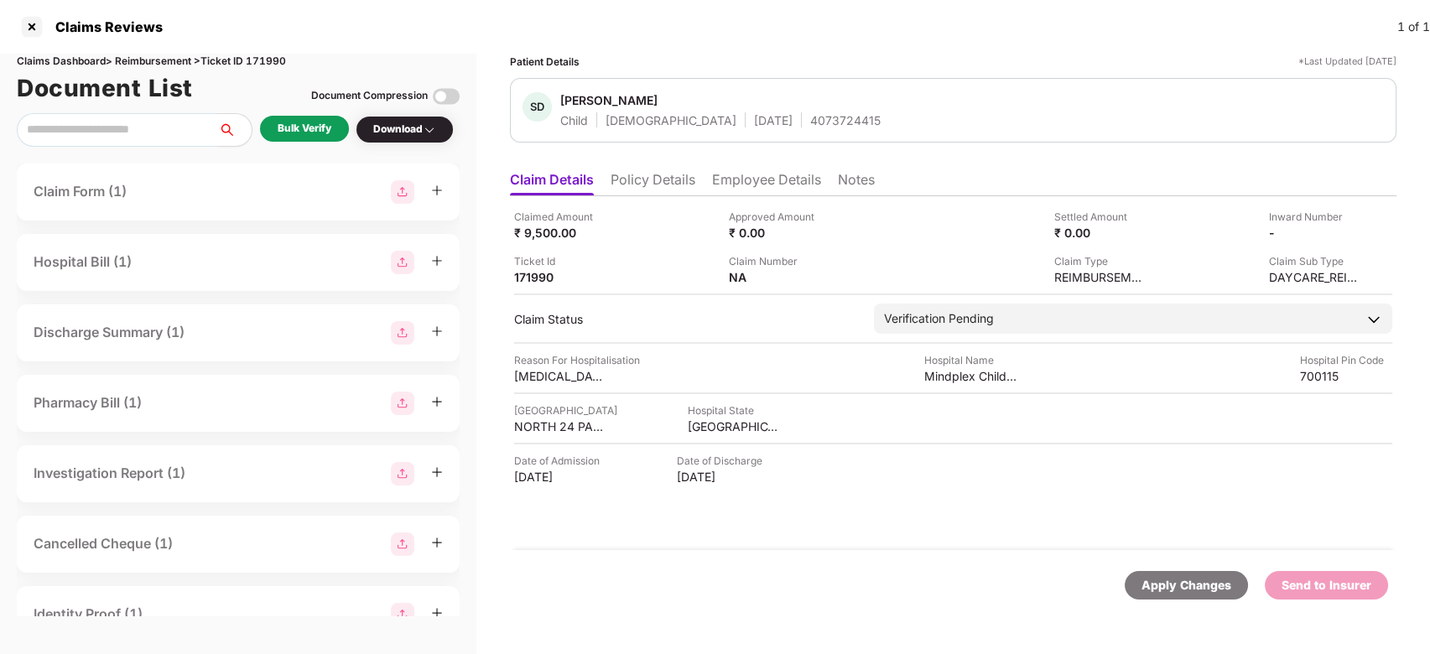
click at [320, 138] on div "Bulk Verify" at bounding box center [304, 129] width 89 height 26
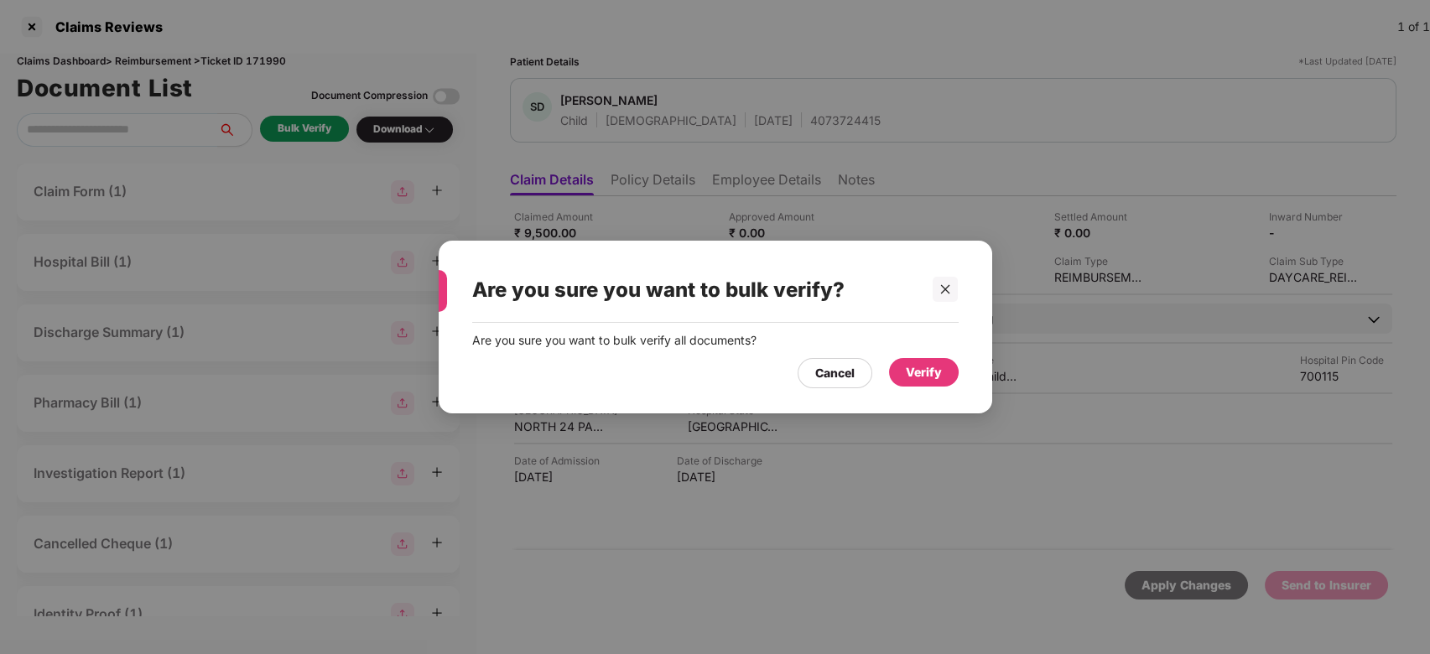
click at [906, 381] on div "Verify" at bounding box center [924, 372] width 36 height 18
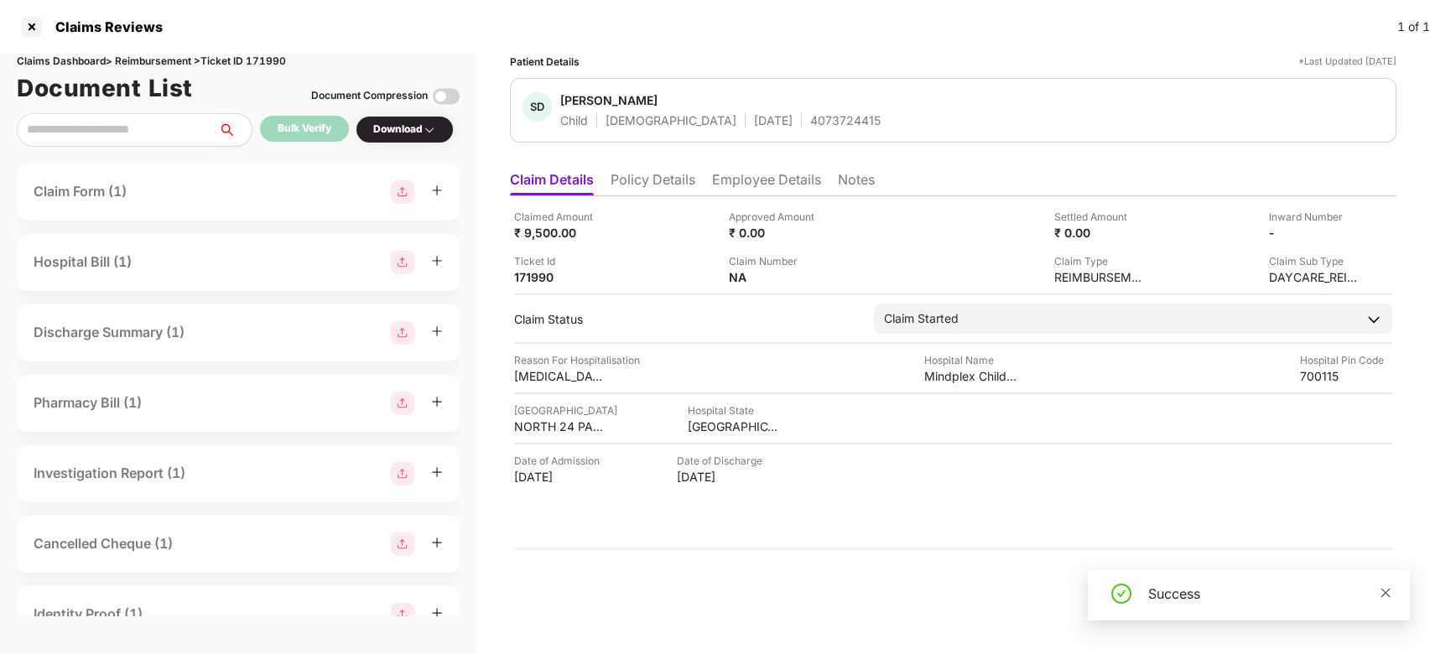
click at [1385, 595] on icon "close" at bounding box center [1385, 593] width 12 height 12
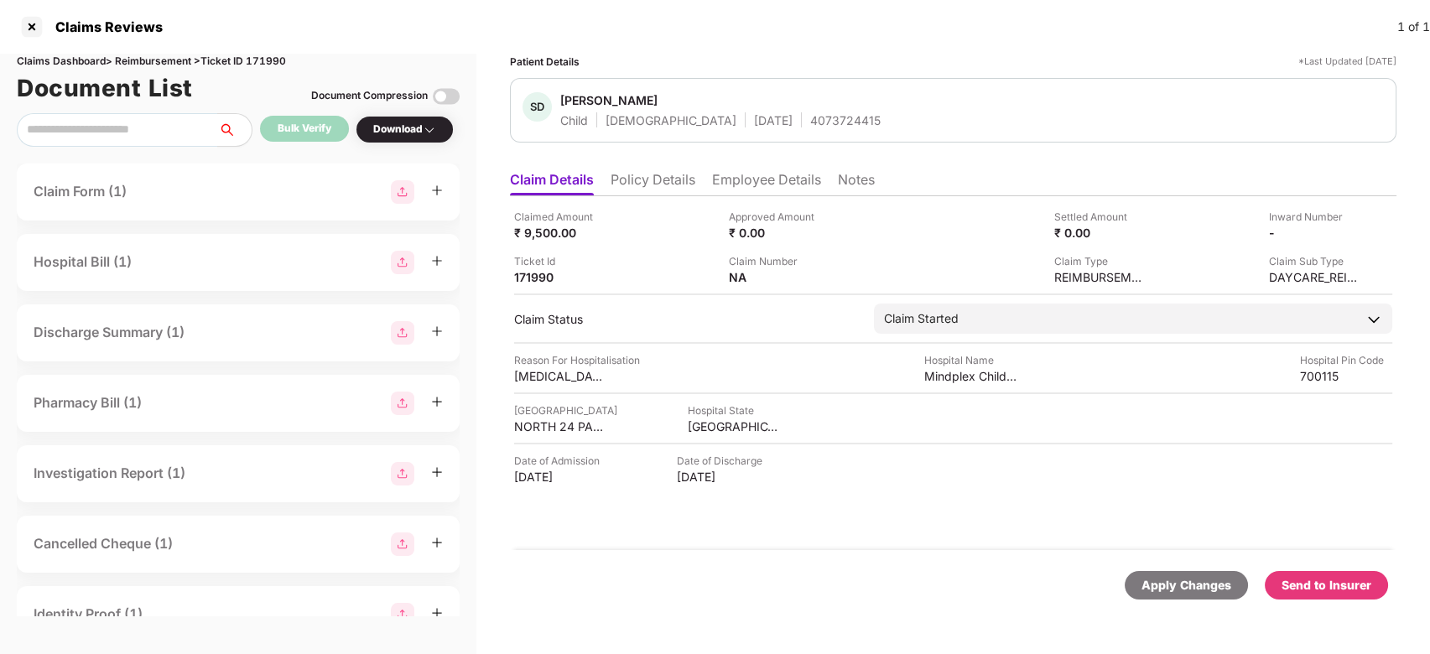
click at [1319, 585] on div "Send to Insurer" at bounding box center [1326, 585] width 90 height 18
click at [770, 190] on li "Employee Details" at bounding box center [766, 183] width 109 height 24
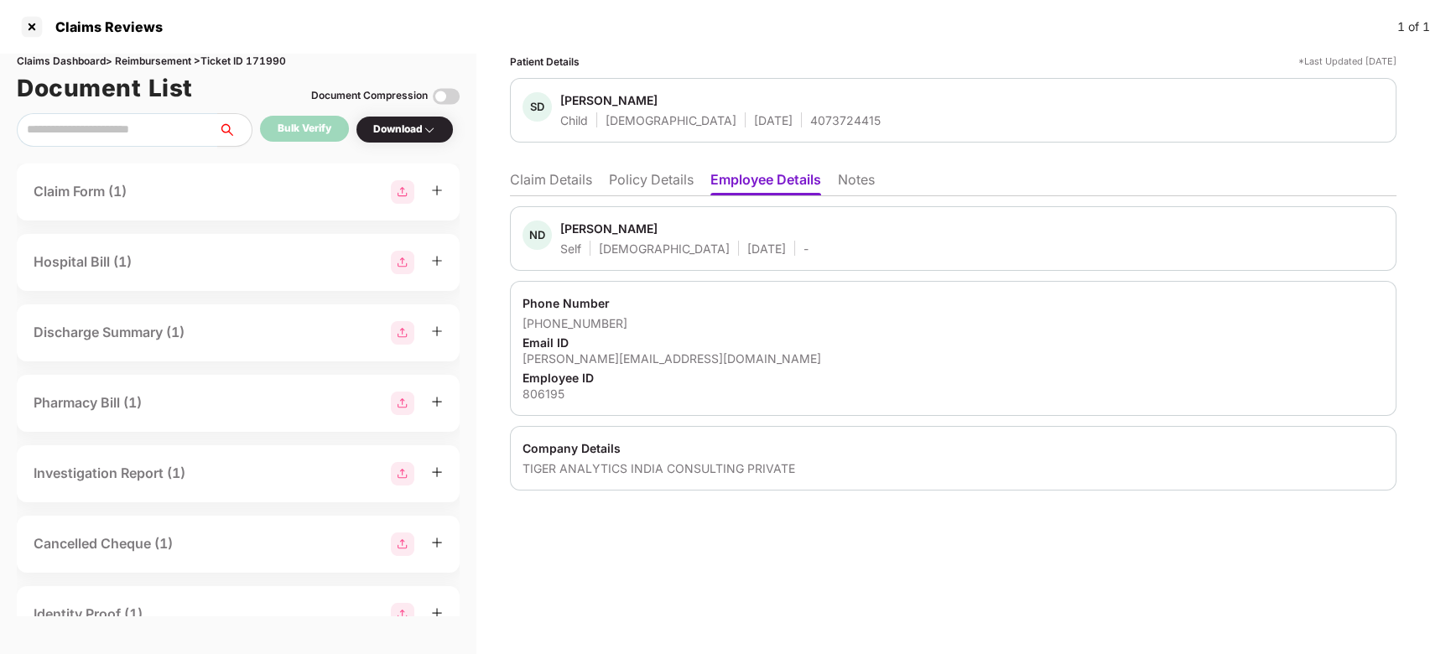
click at [581, 228] on div "Nilanjan Dutta" at bounding box center [608, 229] width 97 height 16
copy div "Nilanjan"
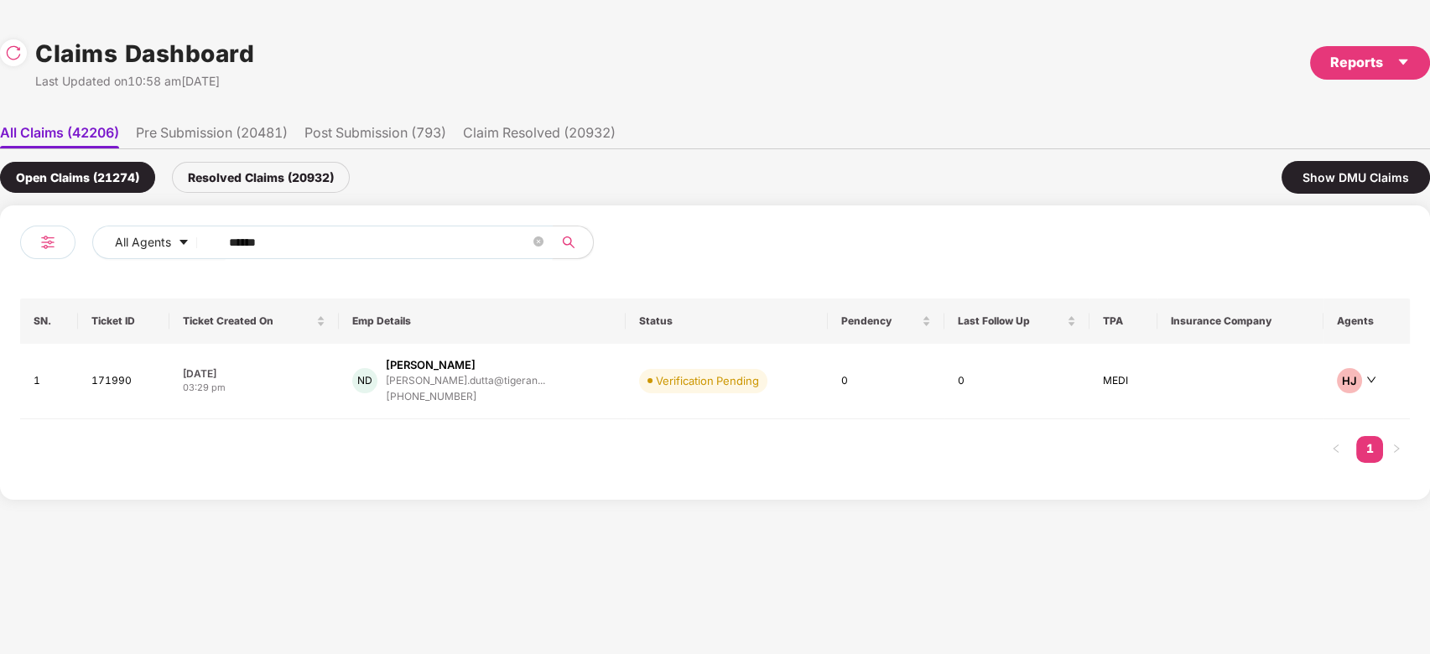
click at [384, 238] on input "******" at bounding box center [379, 242] width 301 height 25
paste input "text"
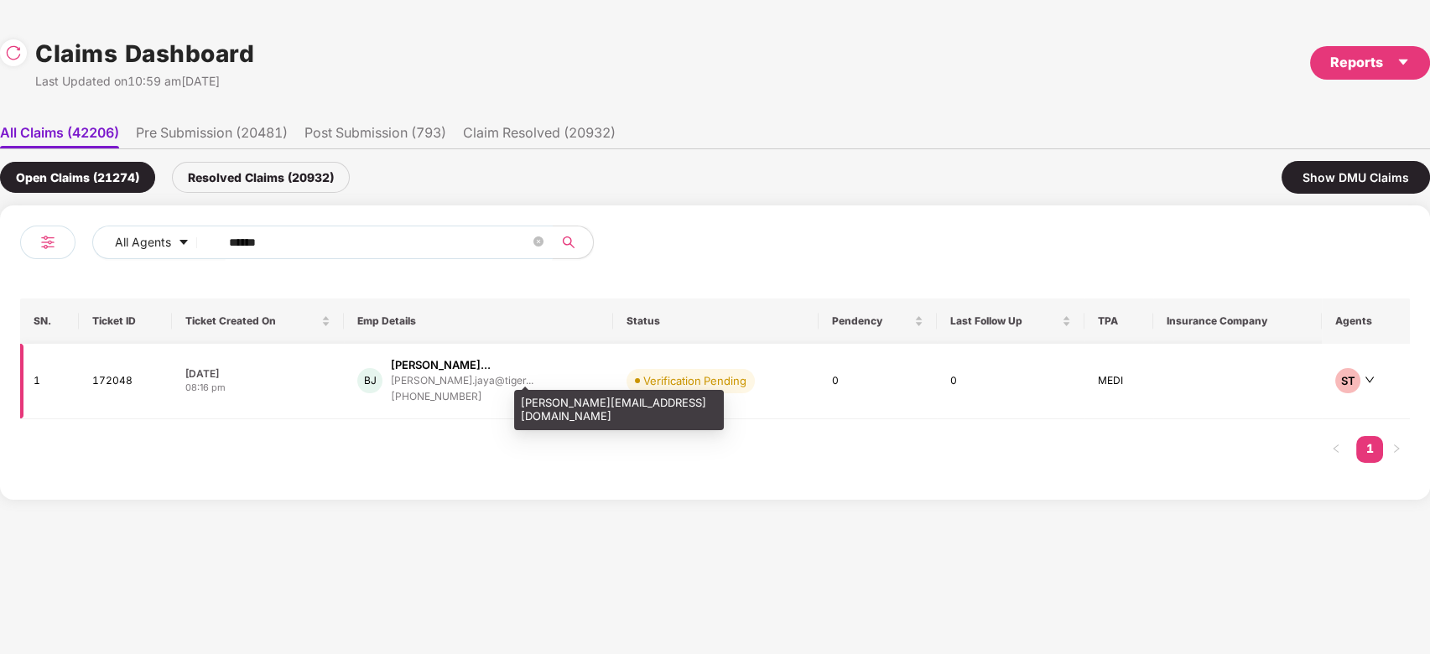
type input "******"
click at [512, 386] on div "balamurugan.jaya@tiger..." at bounding box center [462, 380] width 143 height 11
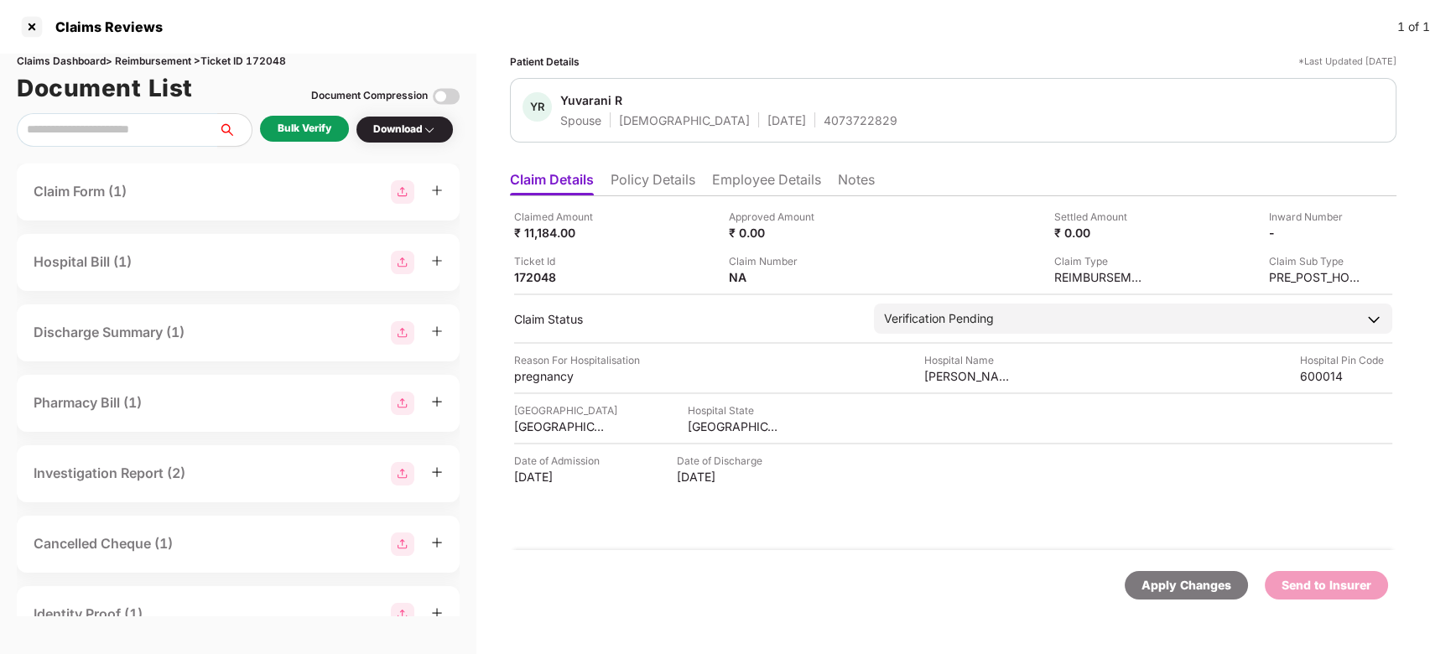
click at [328, 137] on div "Bulk Verify" at bounding box center [305, 129] width 54 height 16
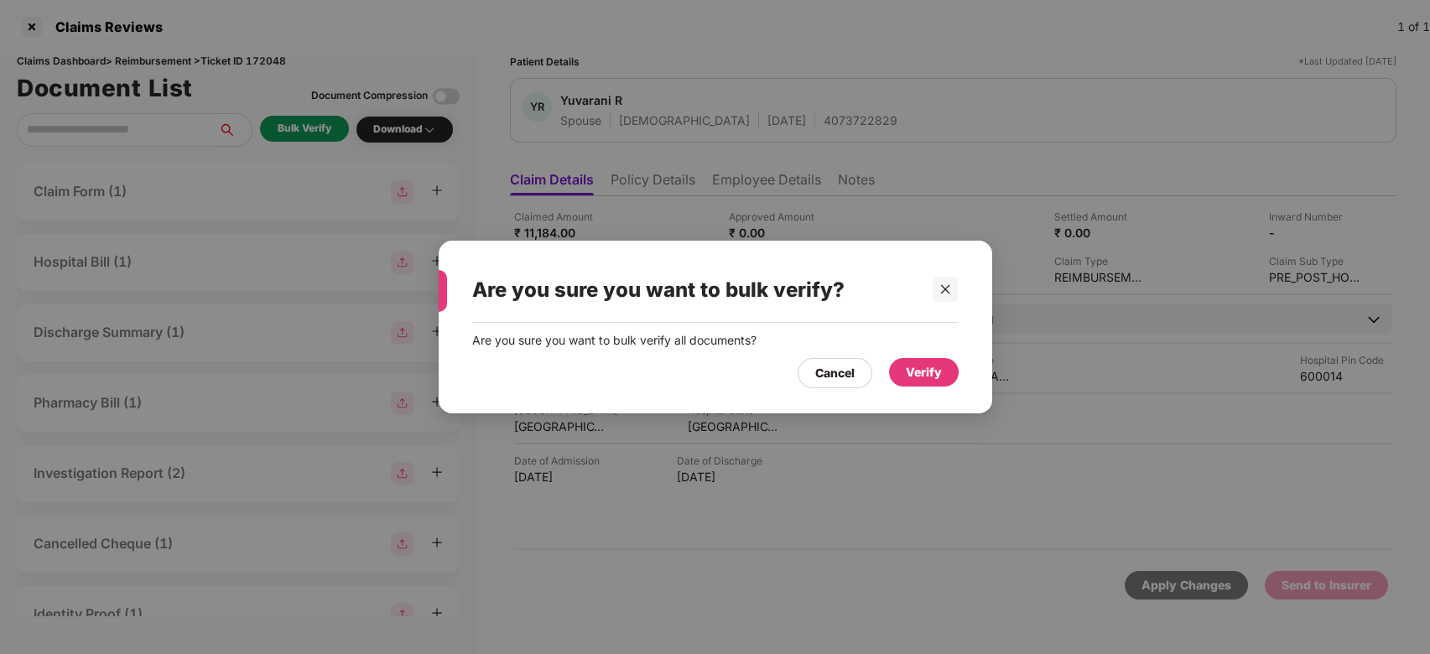
click at [935, 361] on div "Verify" at bounding box center [924, 372] width 70 height 29
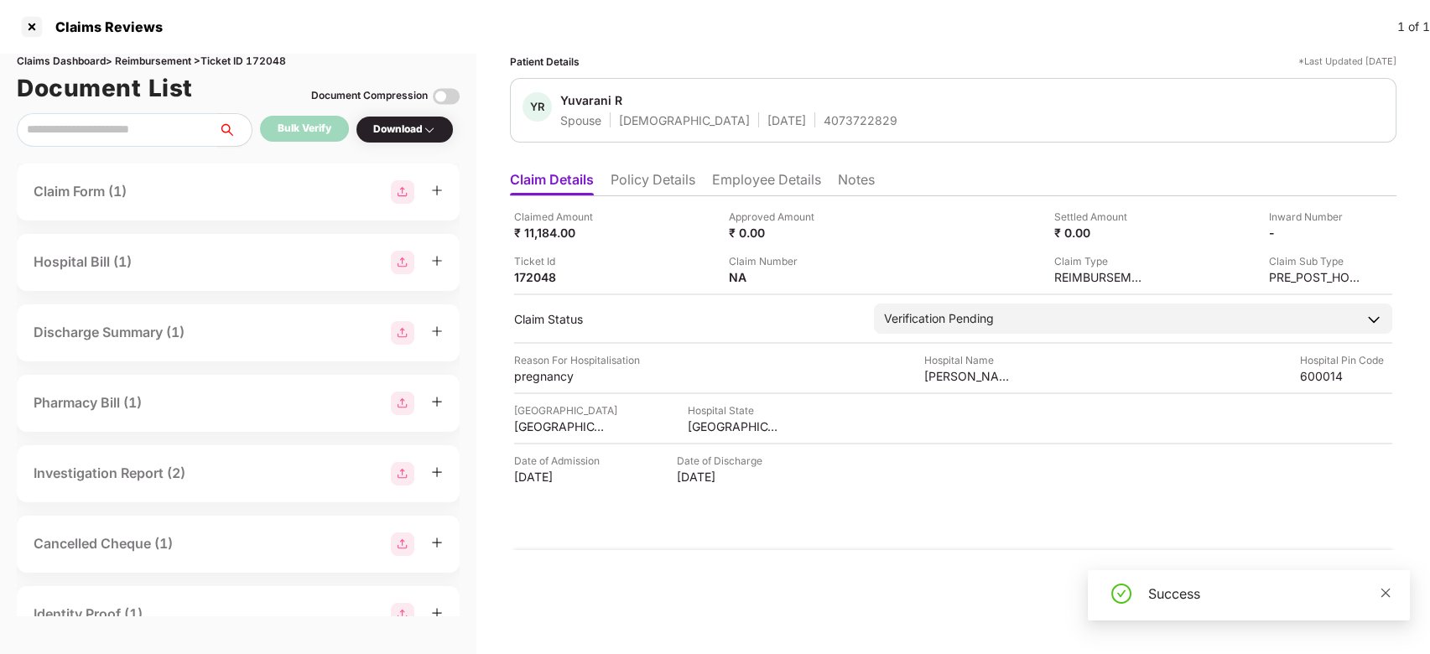
click at [1388, 595] on icon "close" at bounding box center [1385, 592] width 9 height 9
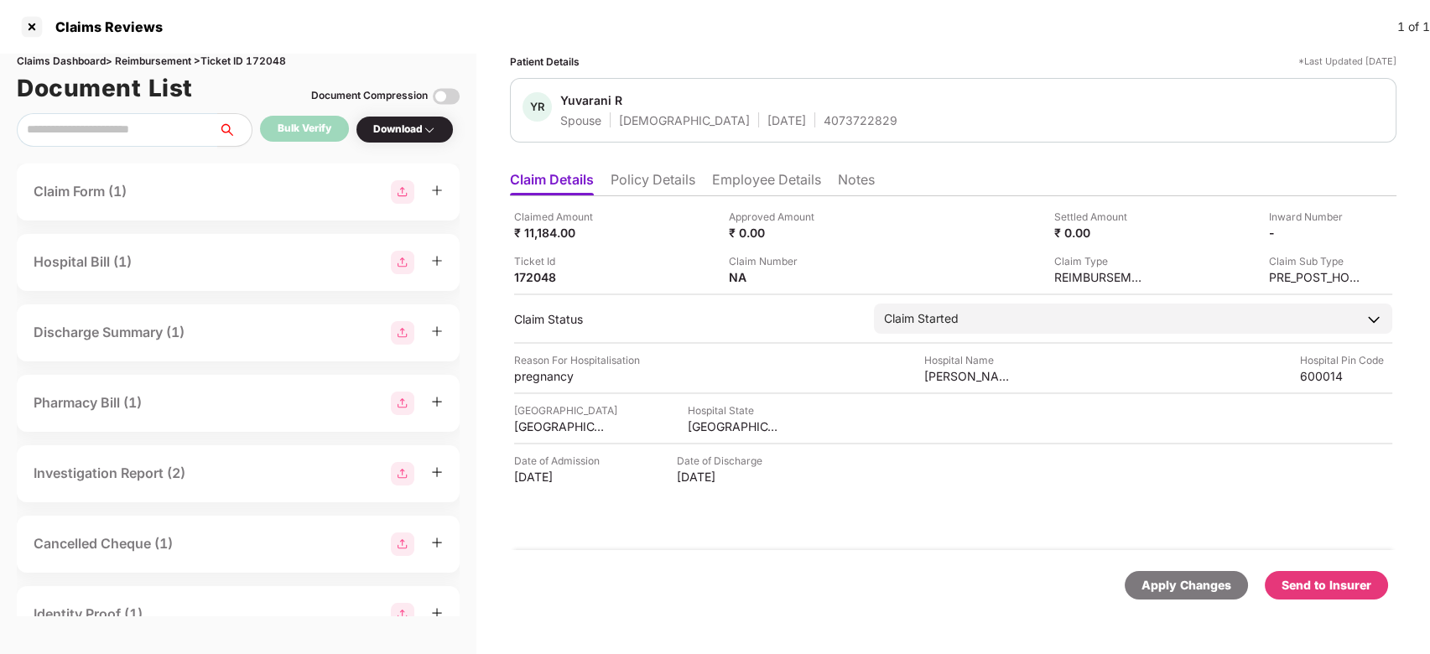
click at [1332, 584] on div "Send to Insurer" at bounding box center [1326, 585] width 90 height 18
click at [763, 174] on li "Employee Details" at bounding box center [766, 183] width 109 height 24
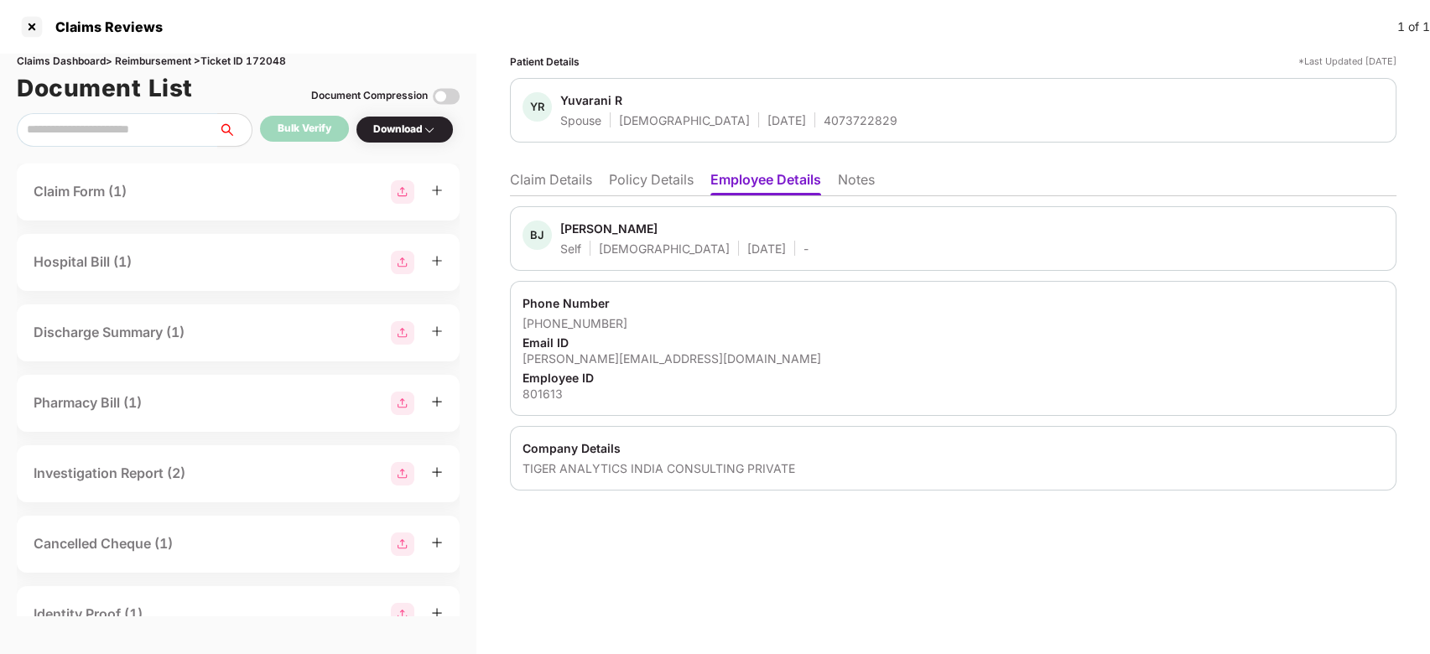
click at [589, 231] on div "Balamurugan Jayachandran" at bounding box center [608, 229] width 97 height 16
copy div "Balamurugan"
